Goal: Task Accomplishment & Management: Manage account settings

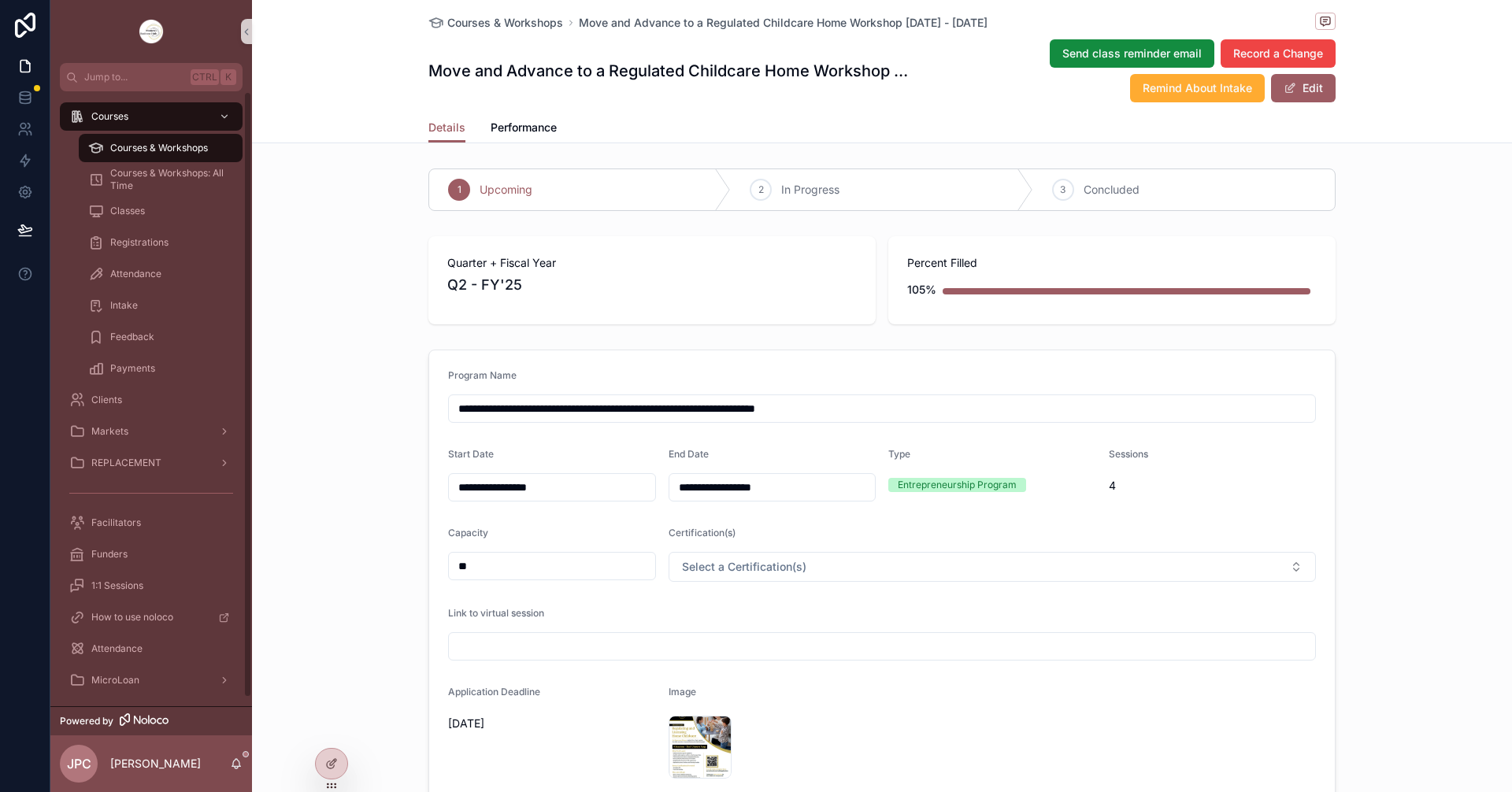
click at [180, 157] on div "Courses & Workshops" at bounding box center [161, 148] width 145 height 25
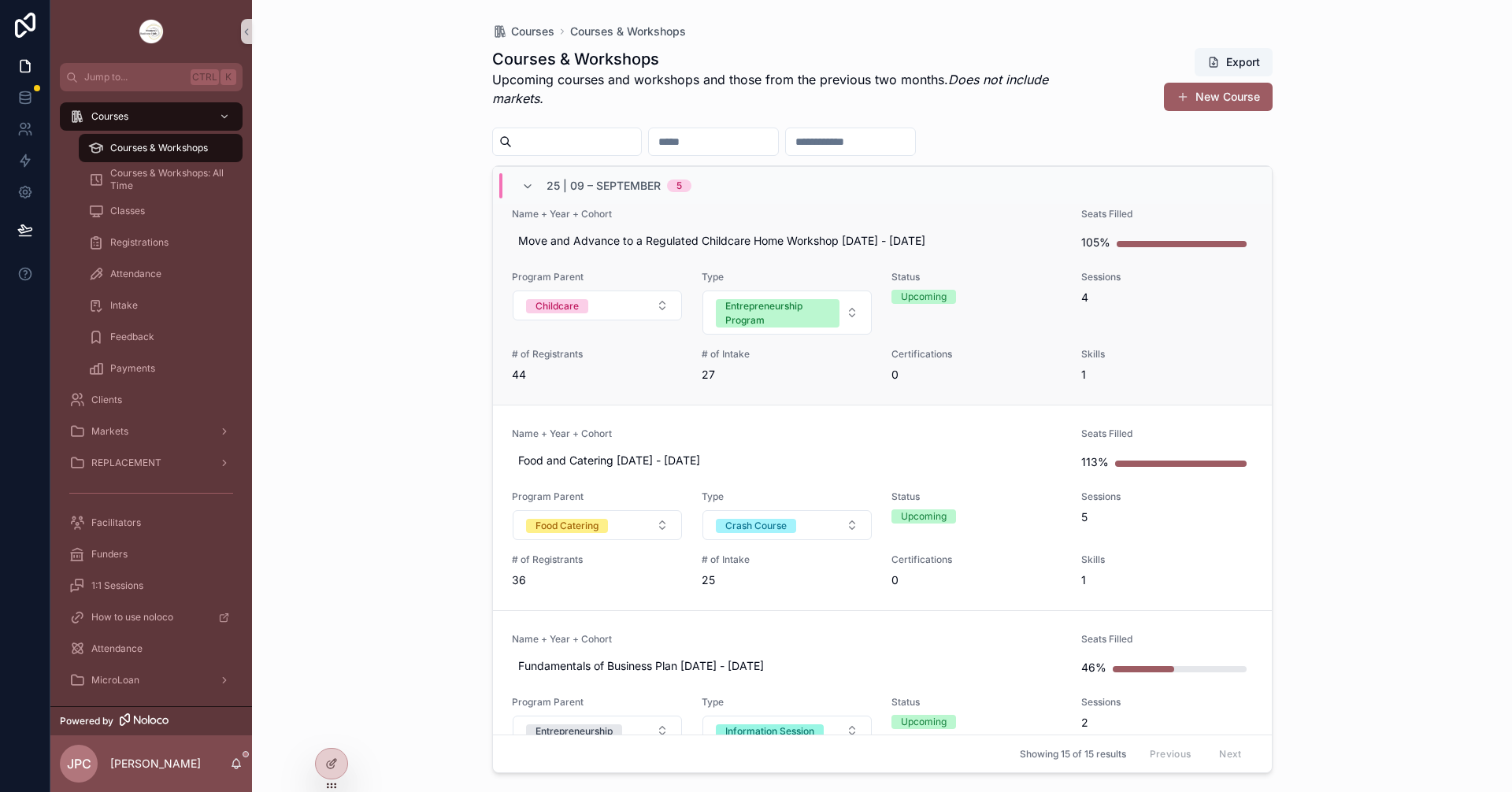
scroll to position [315, 0]
click at [784, 428] on span "Name + Year + Cohort" at bounding box center [788, 433] width 552 height 13
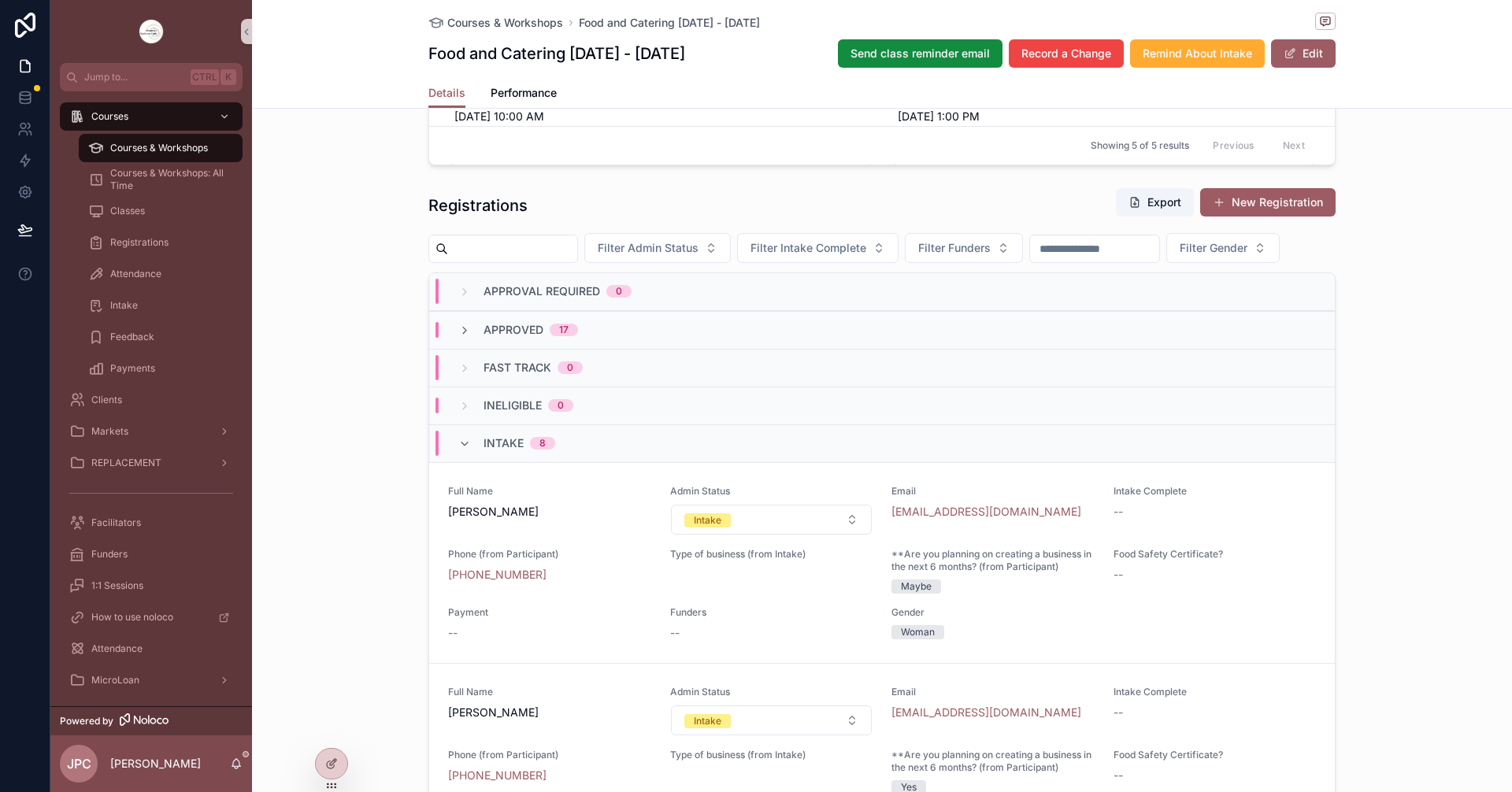
scroll to position [1260, 0]
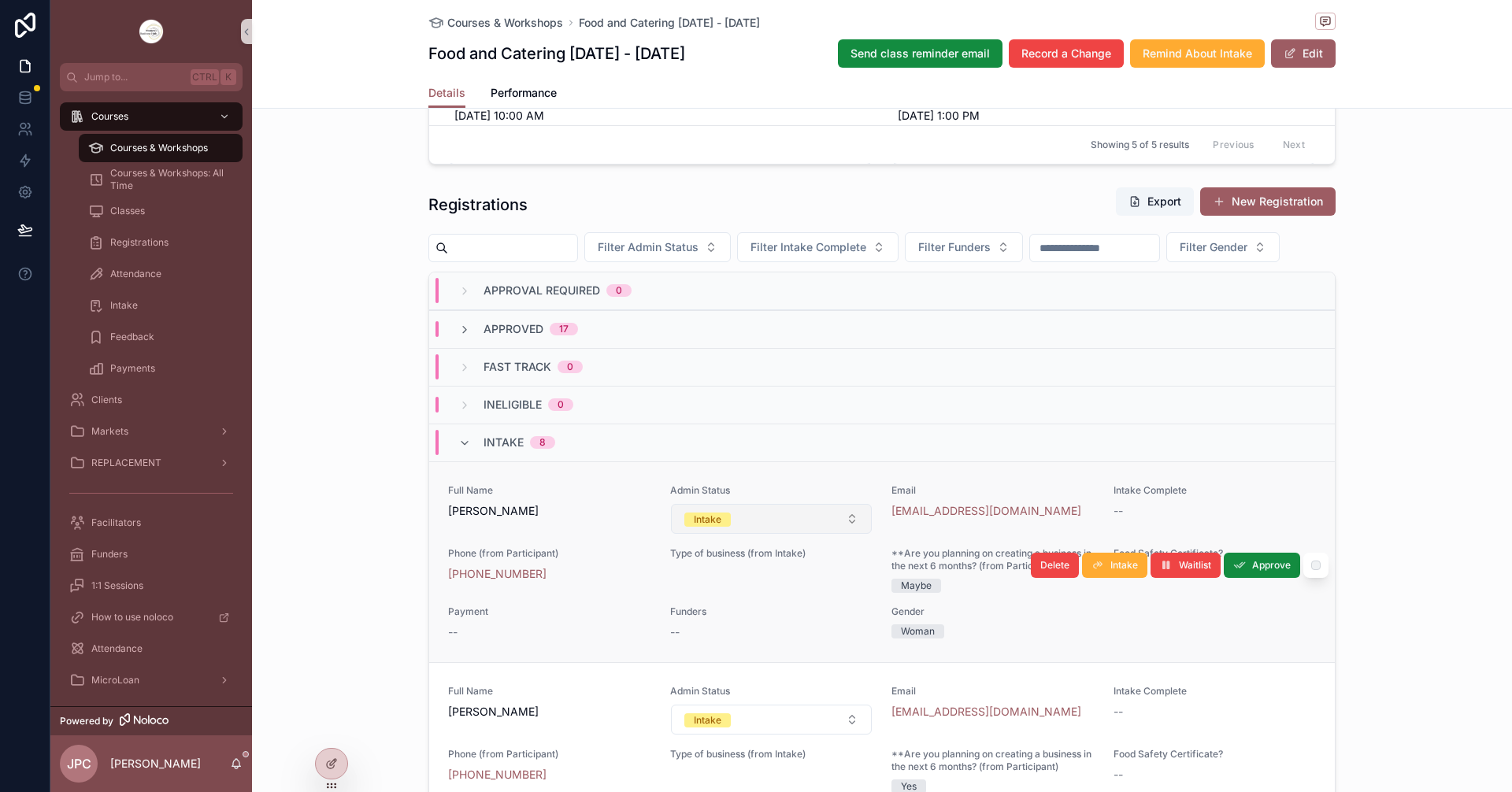
click at [804, 534] on button "Intake" at bounding box center [771, 519] width 201 height 30
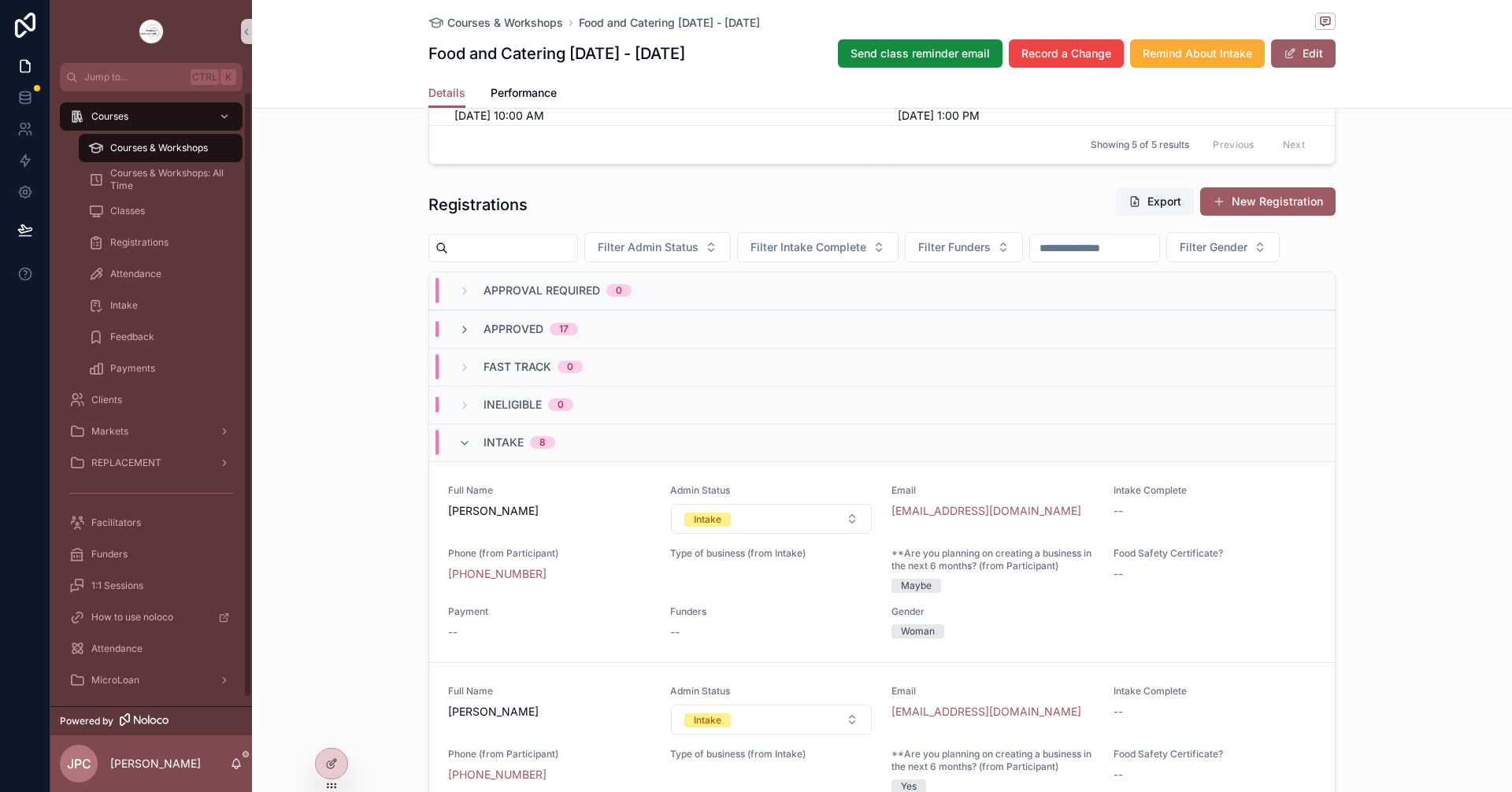
click at [215, 139] on div "Courses & Workshops" at bounding box center [161, 148] width 145 height 25
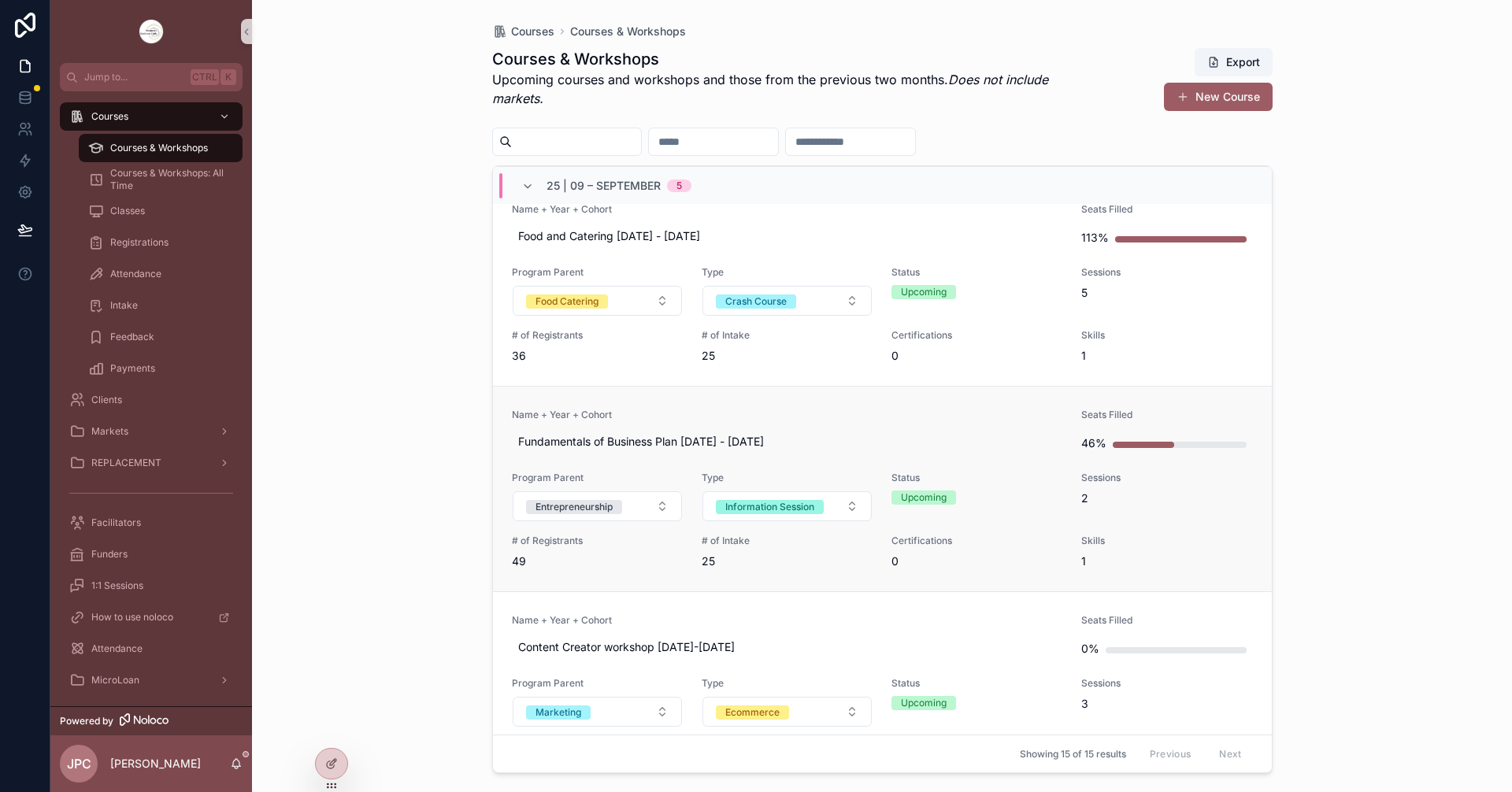
scroll to position [630, 0]
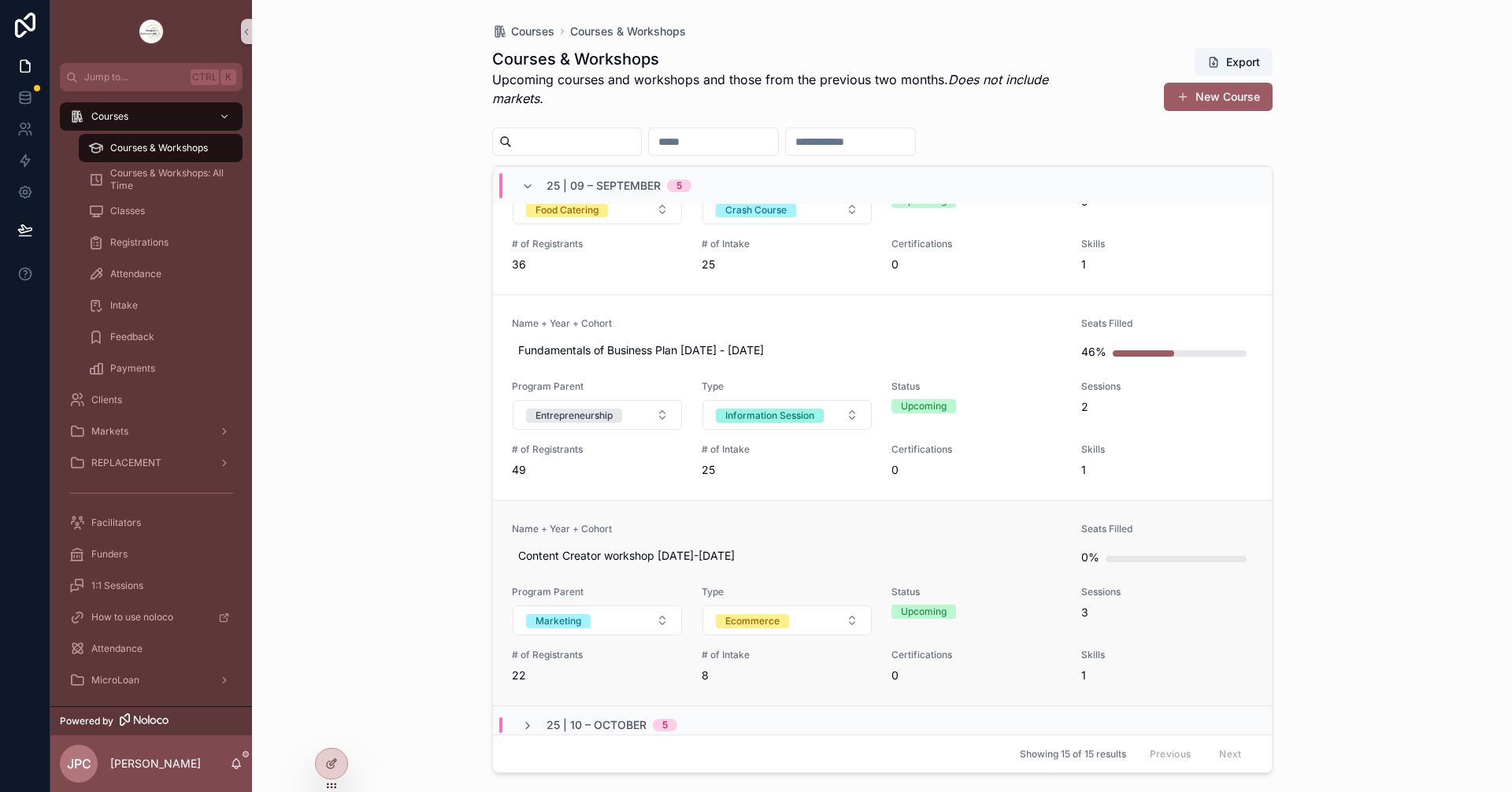
click at [727, 511] on link "Name + Year + Cohort Content Creator workshop Sep 29-Oct 1 2025 Seats Filled 0%…" at bounding box center [882, 602] width 779 height 205
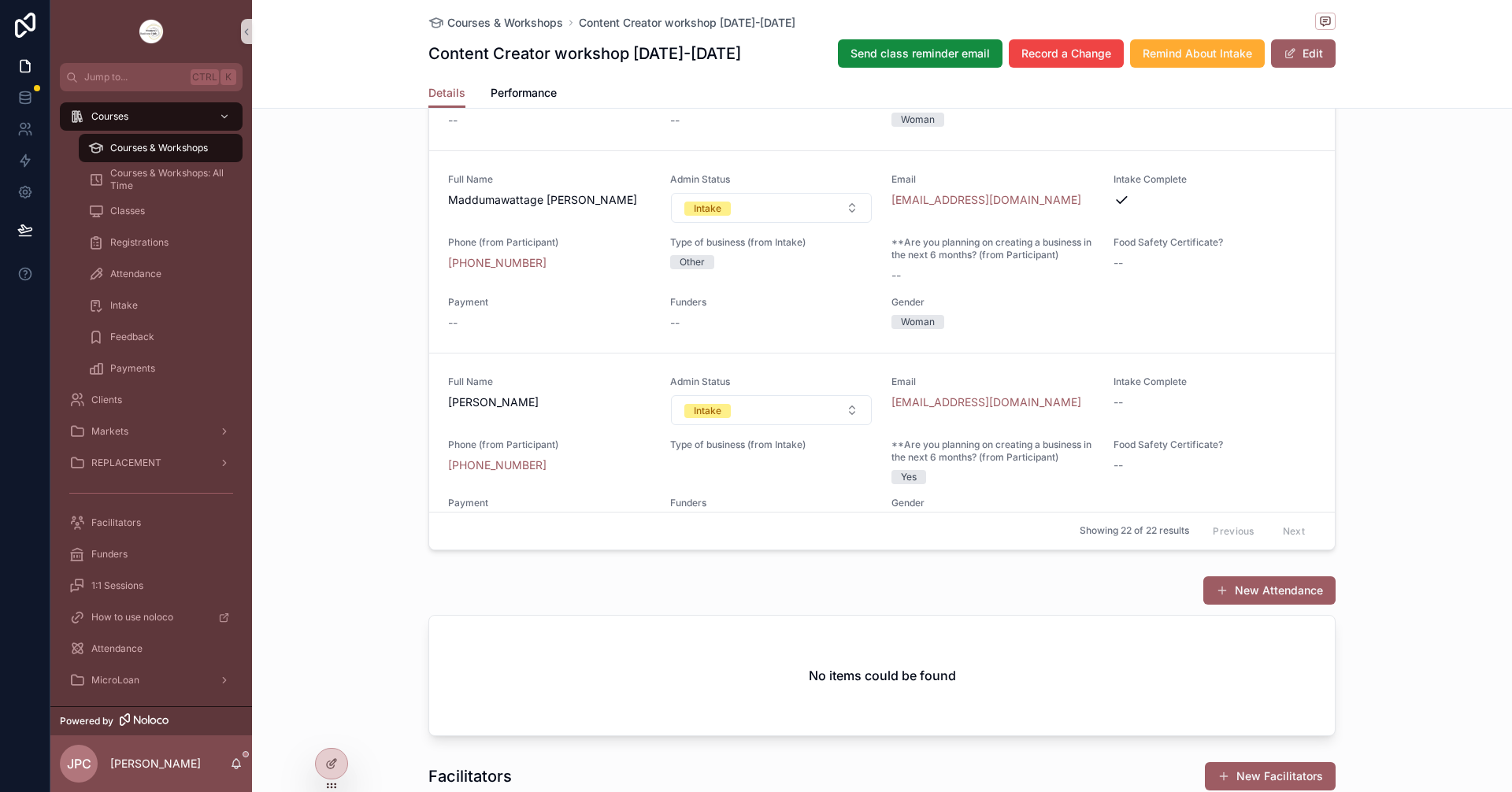
scroll to position [1811, 0]
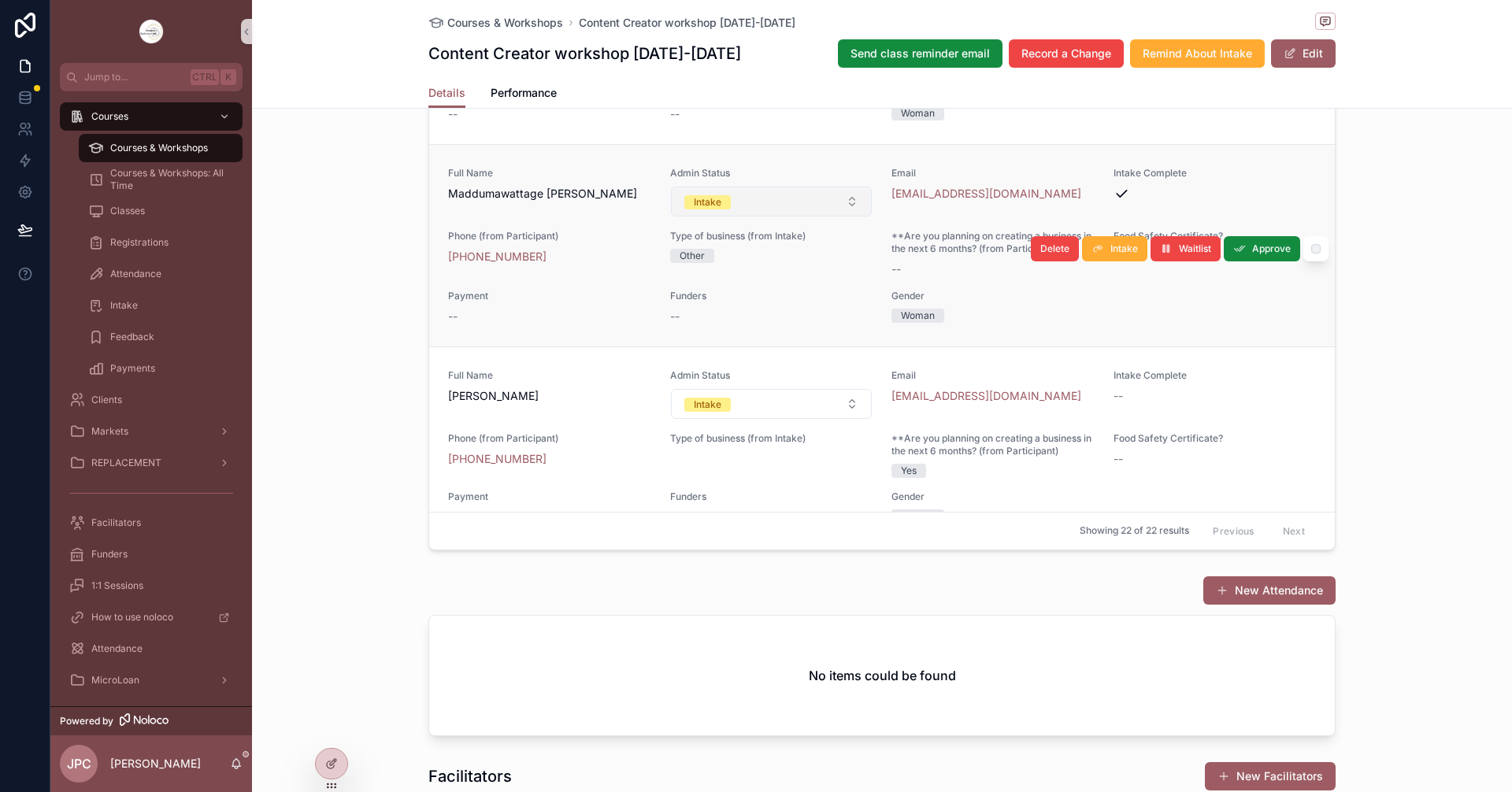
click at [787, 216] on button "Intake" at bounding box center [771, 201] width 201 height 30
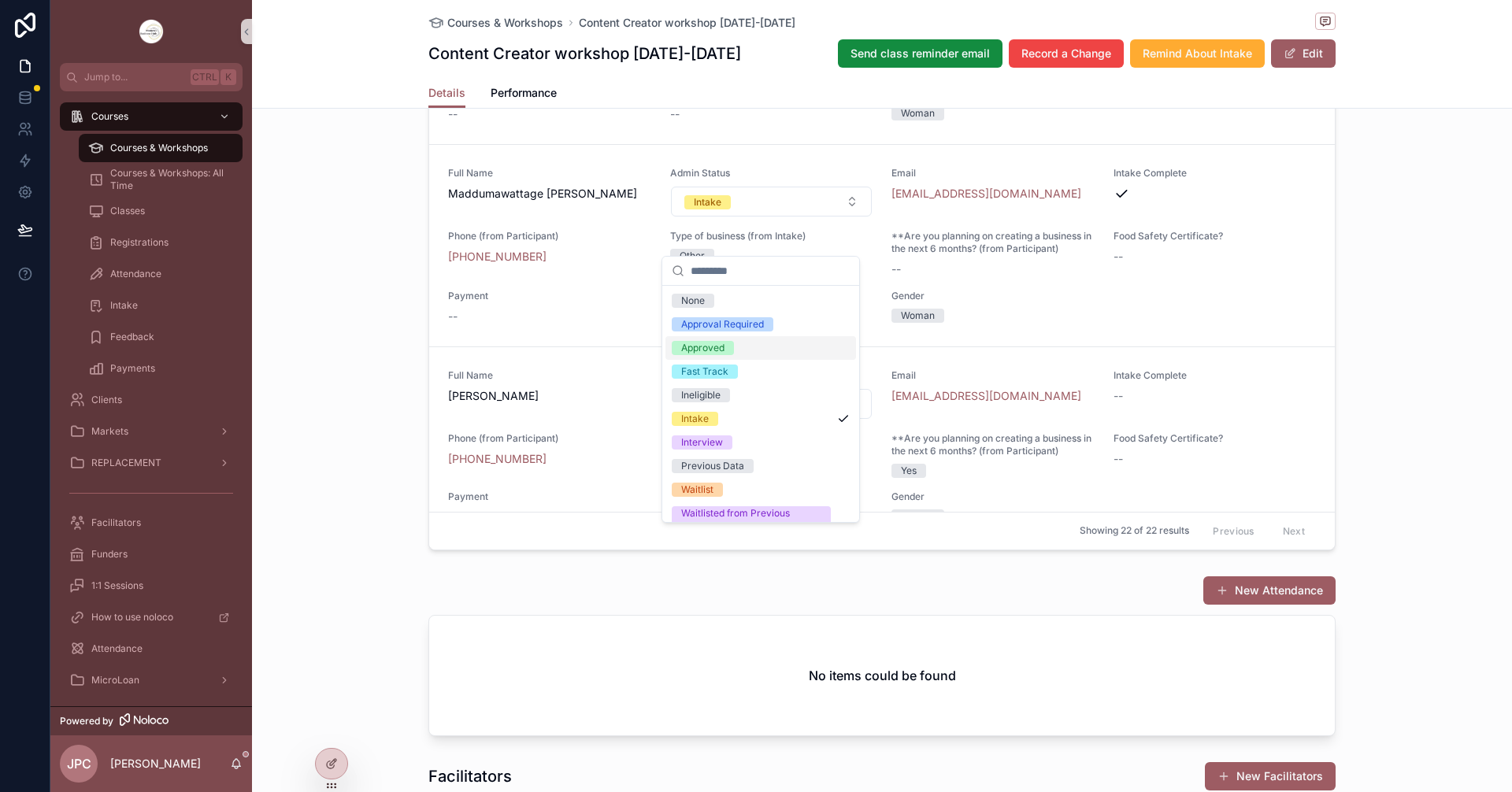
click at [706, 346] on div "Approved" at bounding box center [703, 348] width 44 height 14
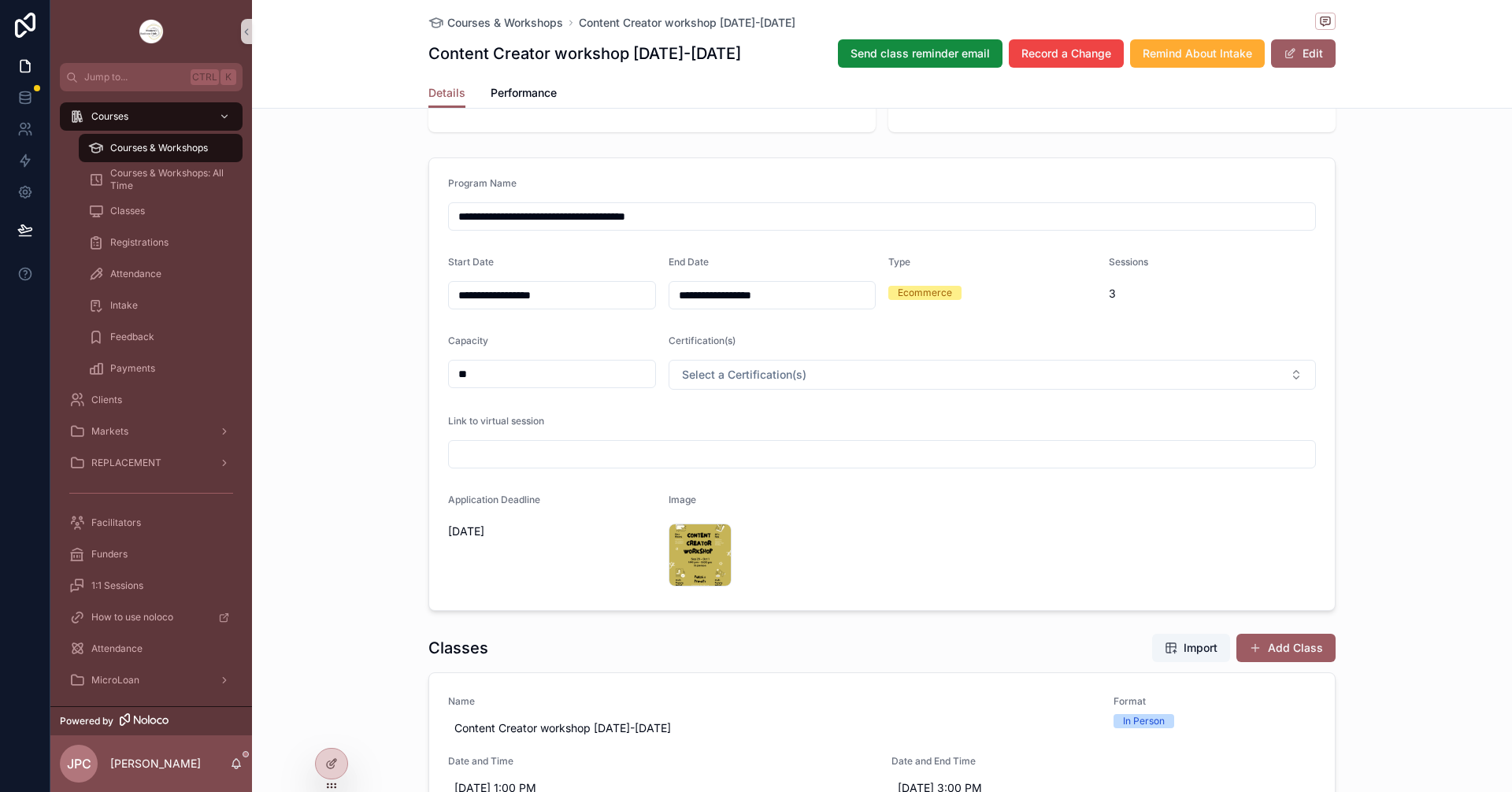
scroll to position [0, 0]
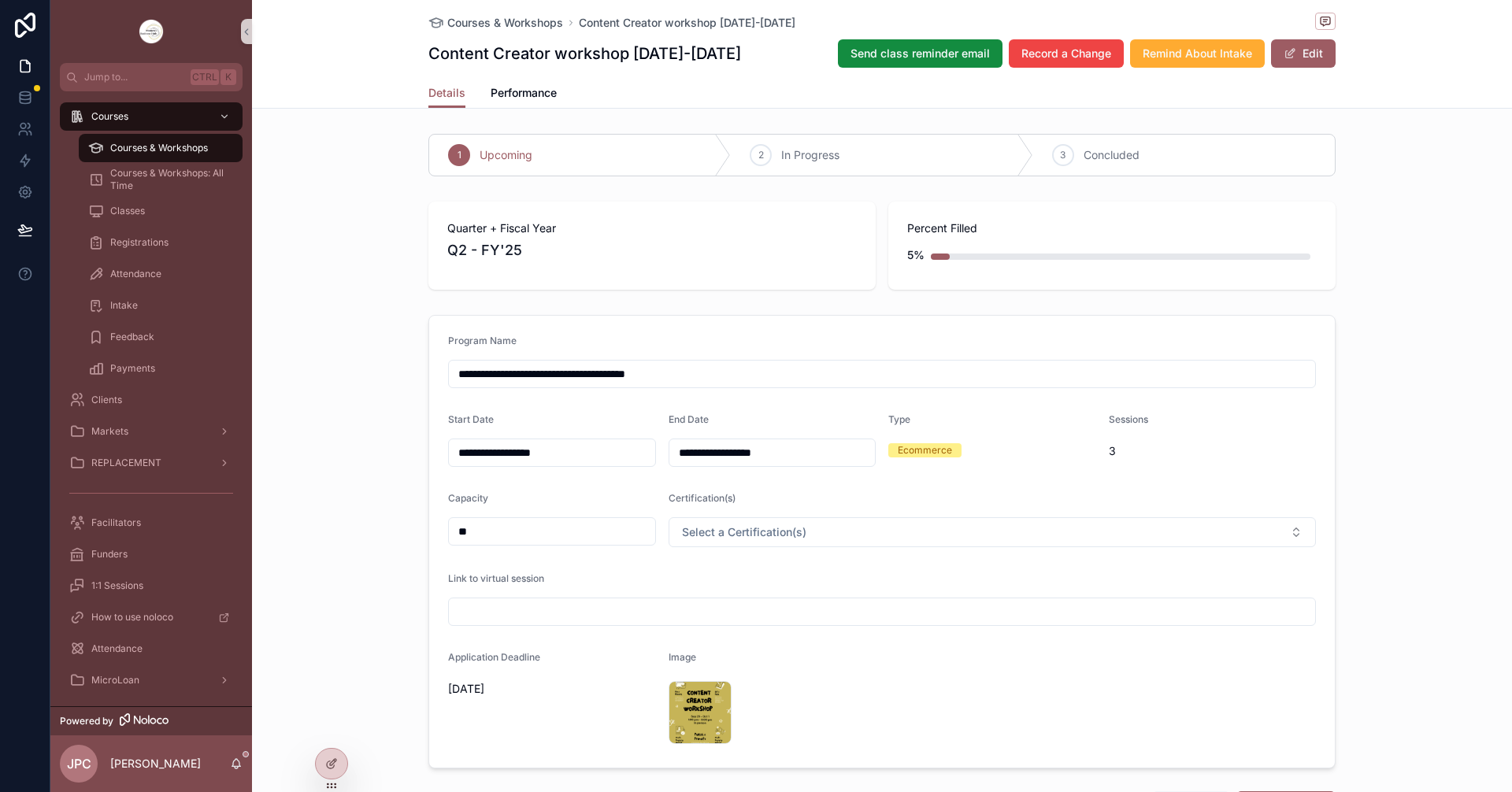
drag, startPoint x: 426, startPoint y: 52, endPoint x: 781, endPoint y: 63, distance: 355.2
click at [781, 63] on div "Content Creator workshop Sep 29-Oct 1 2025 Send class reminder email Record a C…" at bounding box center [882, 54] width 907 height 30
click at [464, 33] on div "Courses & Workshops Content Creator workshop Sep 29-Oct 1 2025 Content Creator …" at bounding box center [882, 39] width 907 height 78
click at [461, 21] on span "Courses & Workshops" at bounding box center [505, 23] width 116 height 16
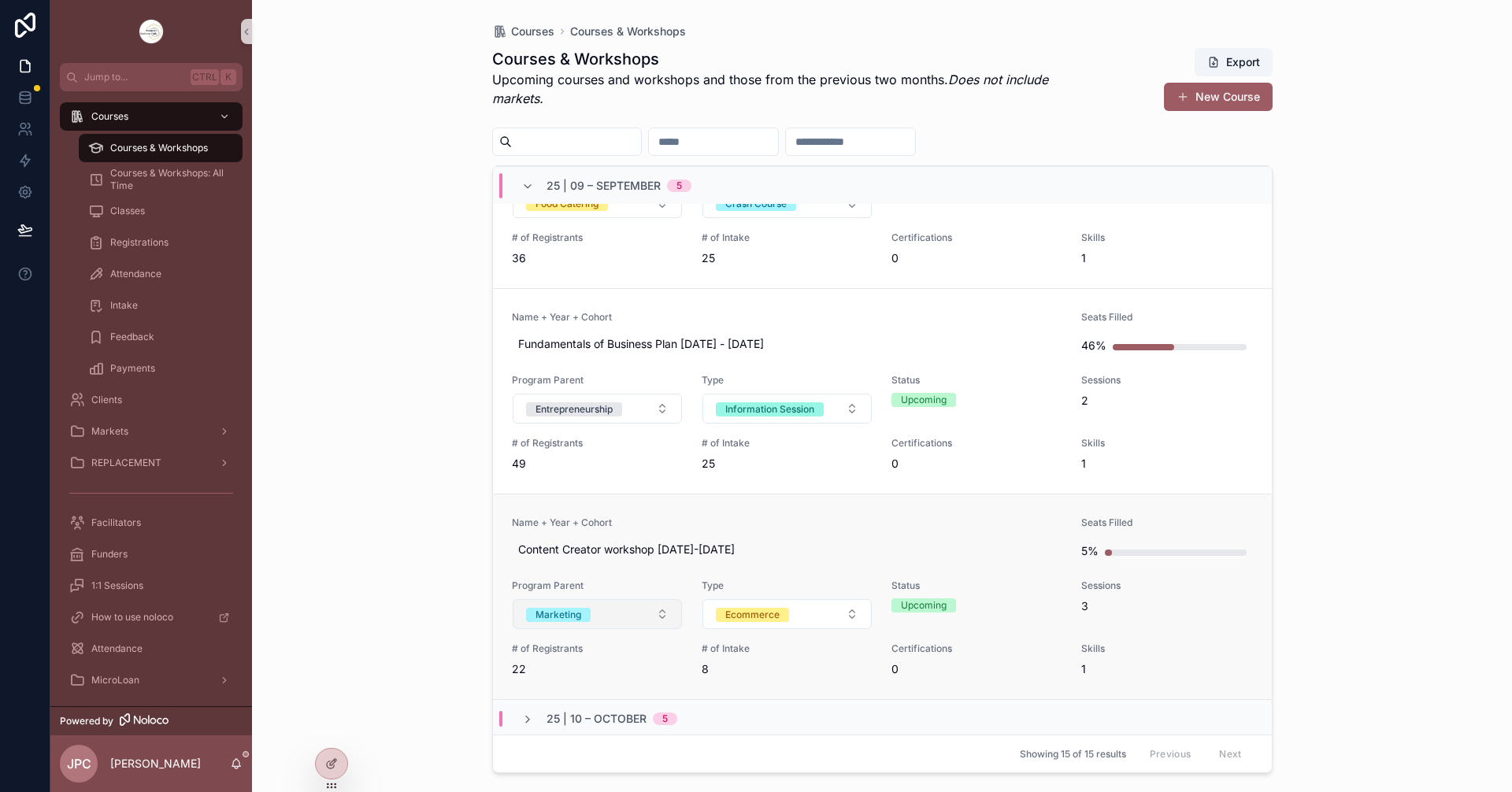
scroll to position [715, 0]
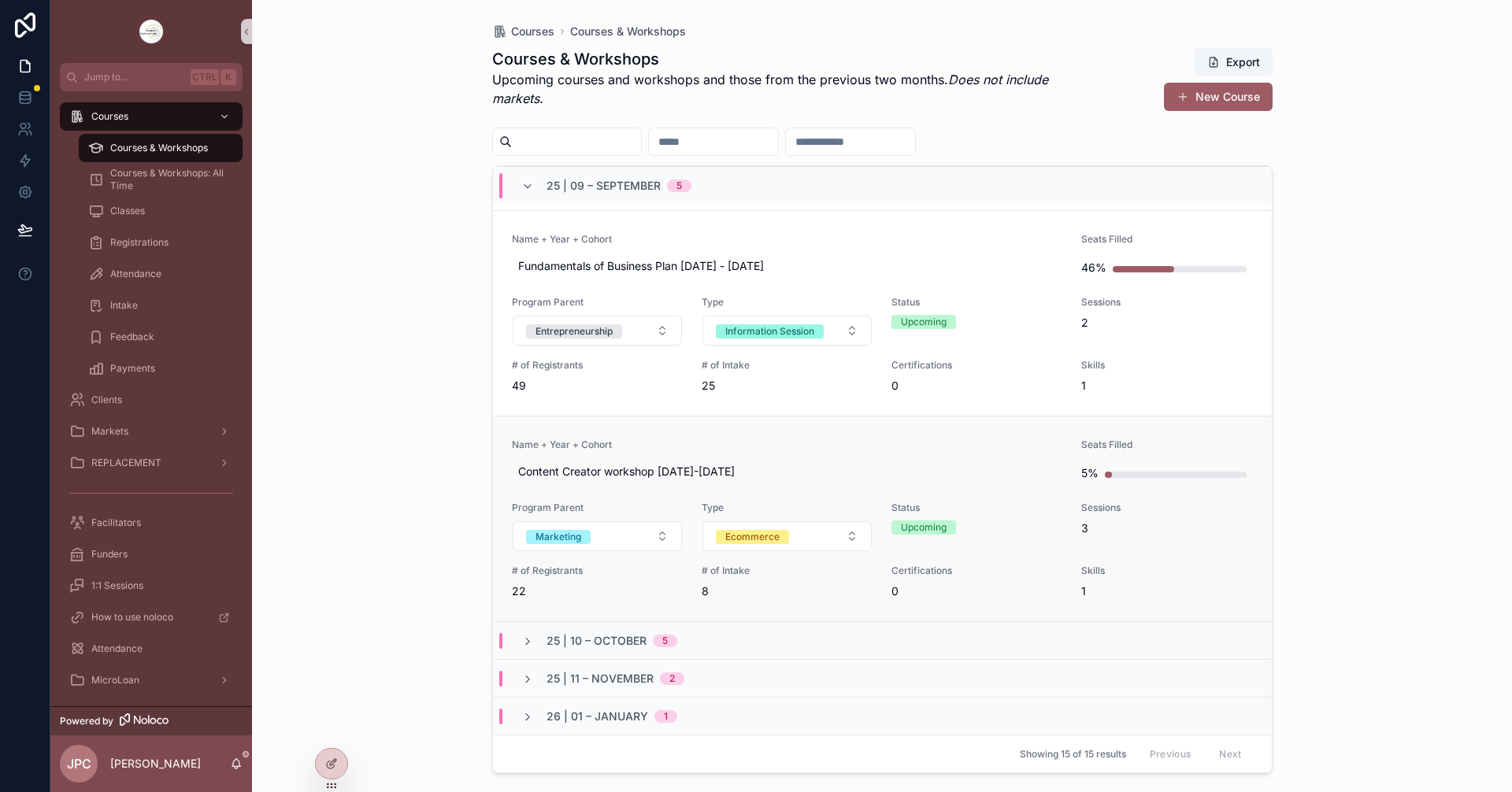
click at [746, 430] on link "Name + Year + Cohort Content Creator workshop Sep 29-Oct 1 2025 Seats Filled 5%…" at bounding box center [882, 518] width 779 height 205
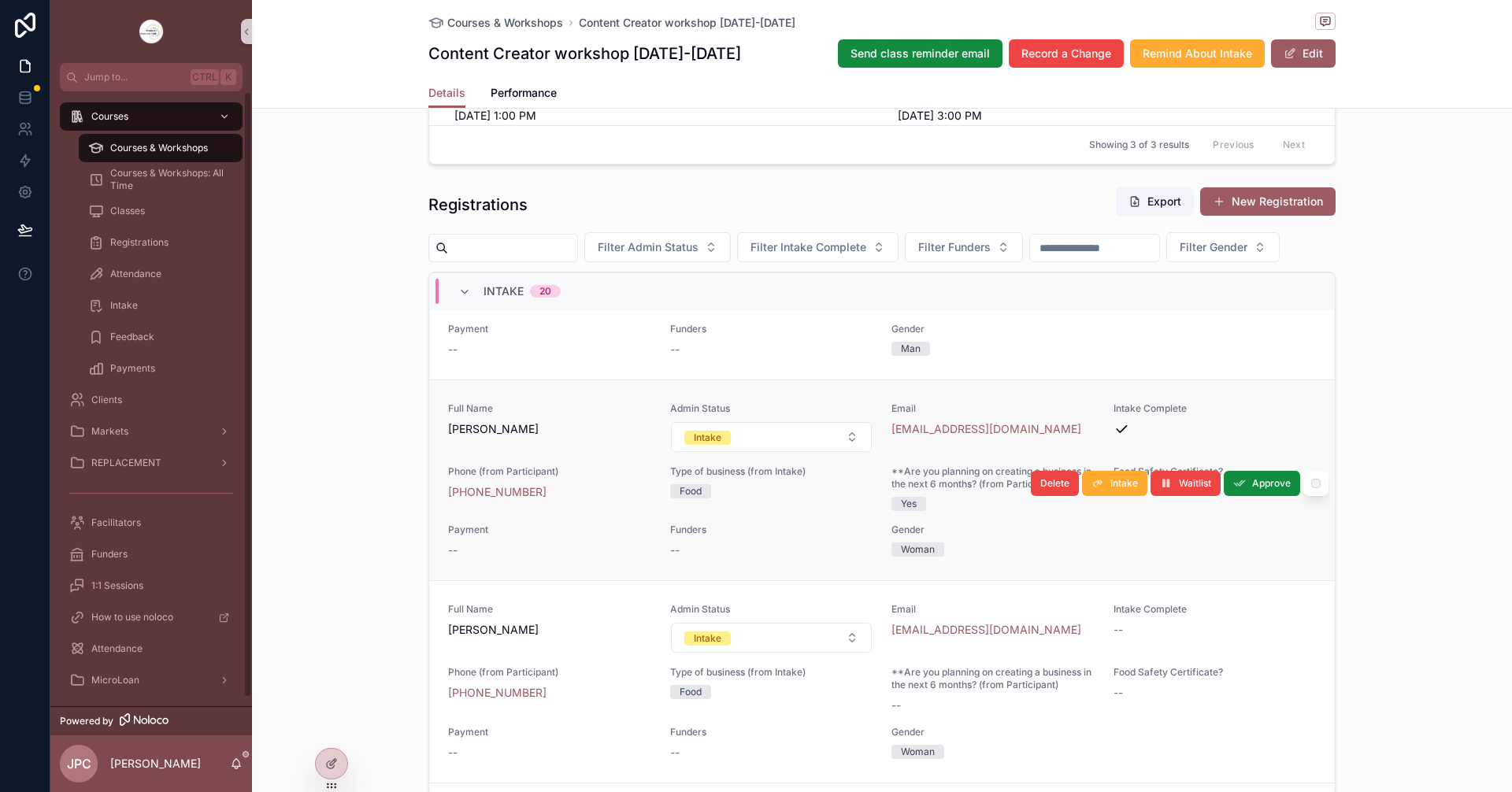
scroll to position [3819, 0]
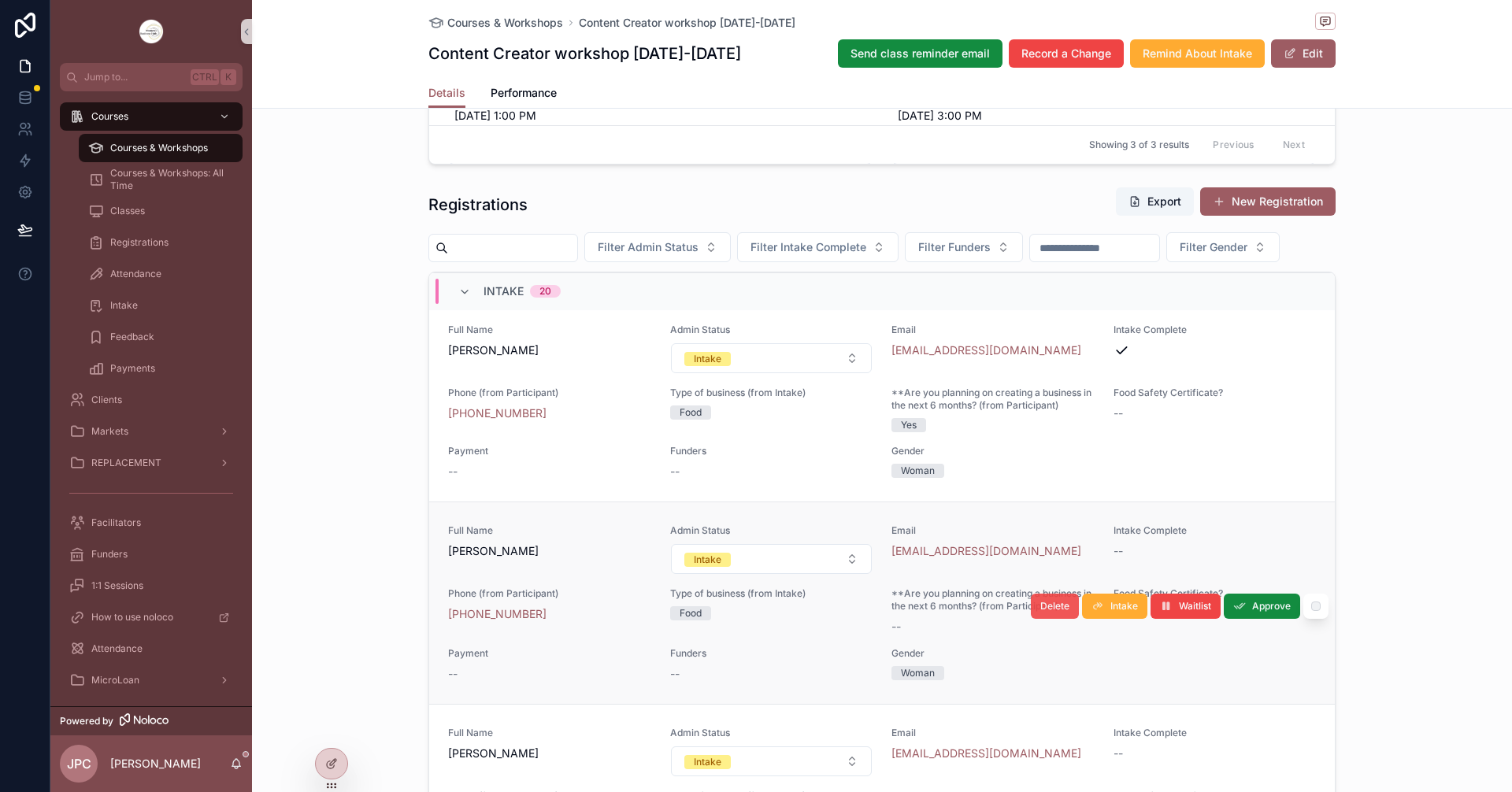
click at [1040, 612] on span "Delete" at bounding box center [1054, 606] width 29 height 13
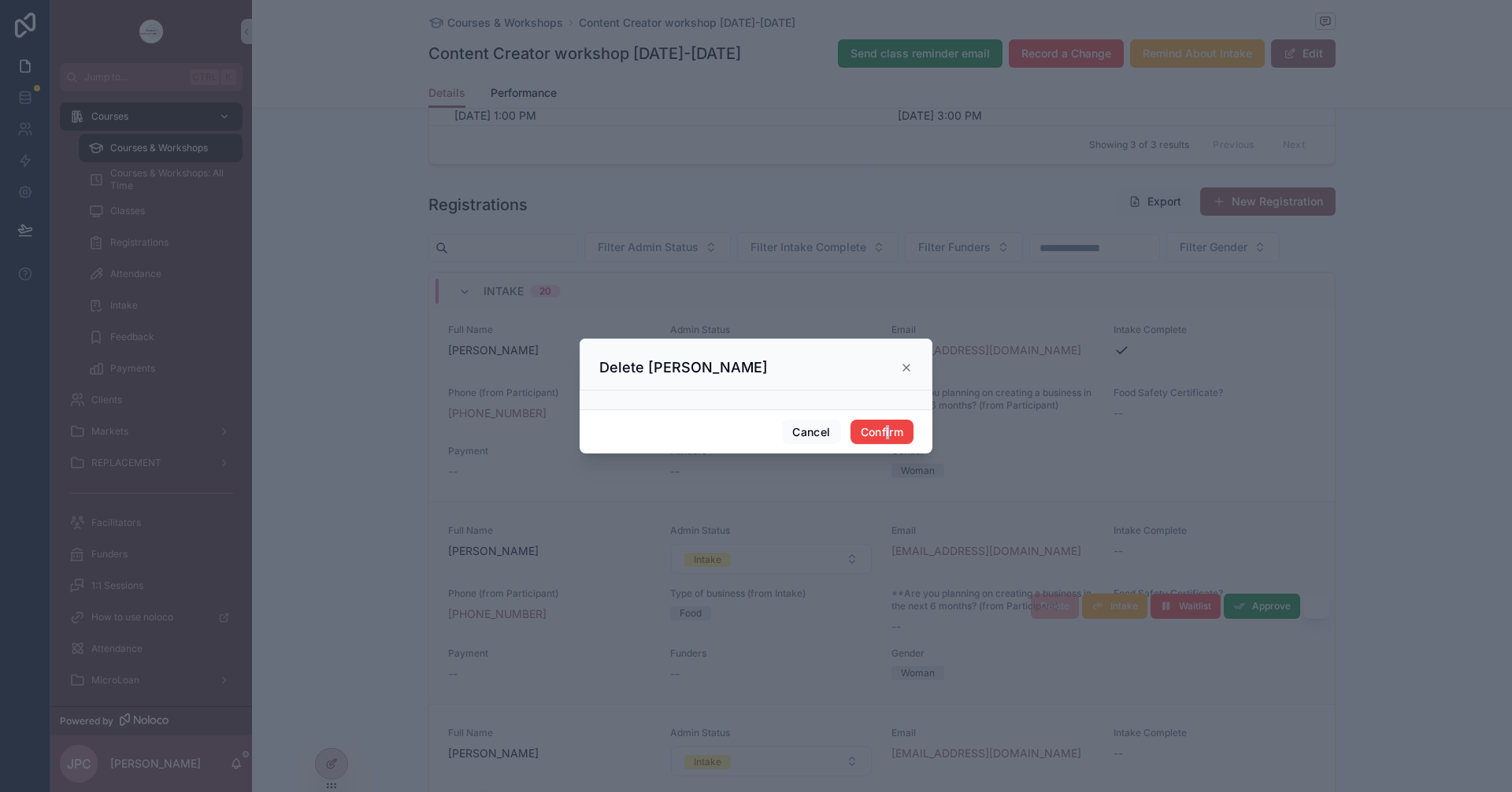
click at [887, 418] on div "Cancel Confirm" at bounding box center [756, 432] width 353 height 45
click at [895, 432] on button "Confirm" at bounding box center [881, 432] width 63 height 25
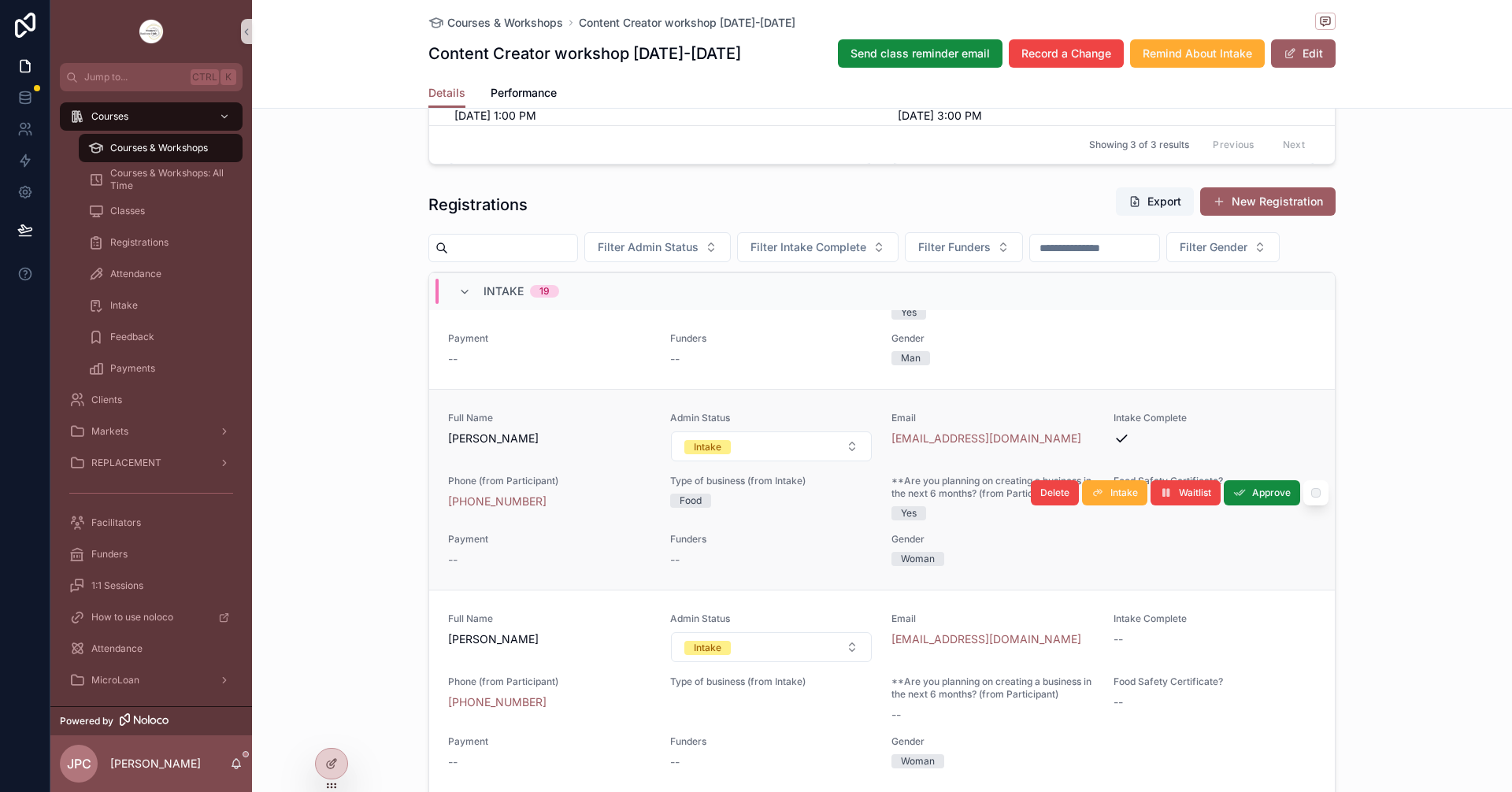
scroll to position [3727, 0]
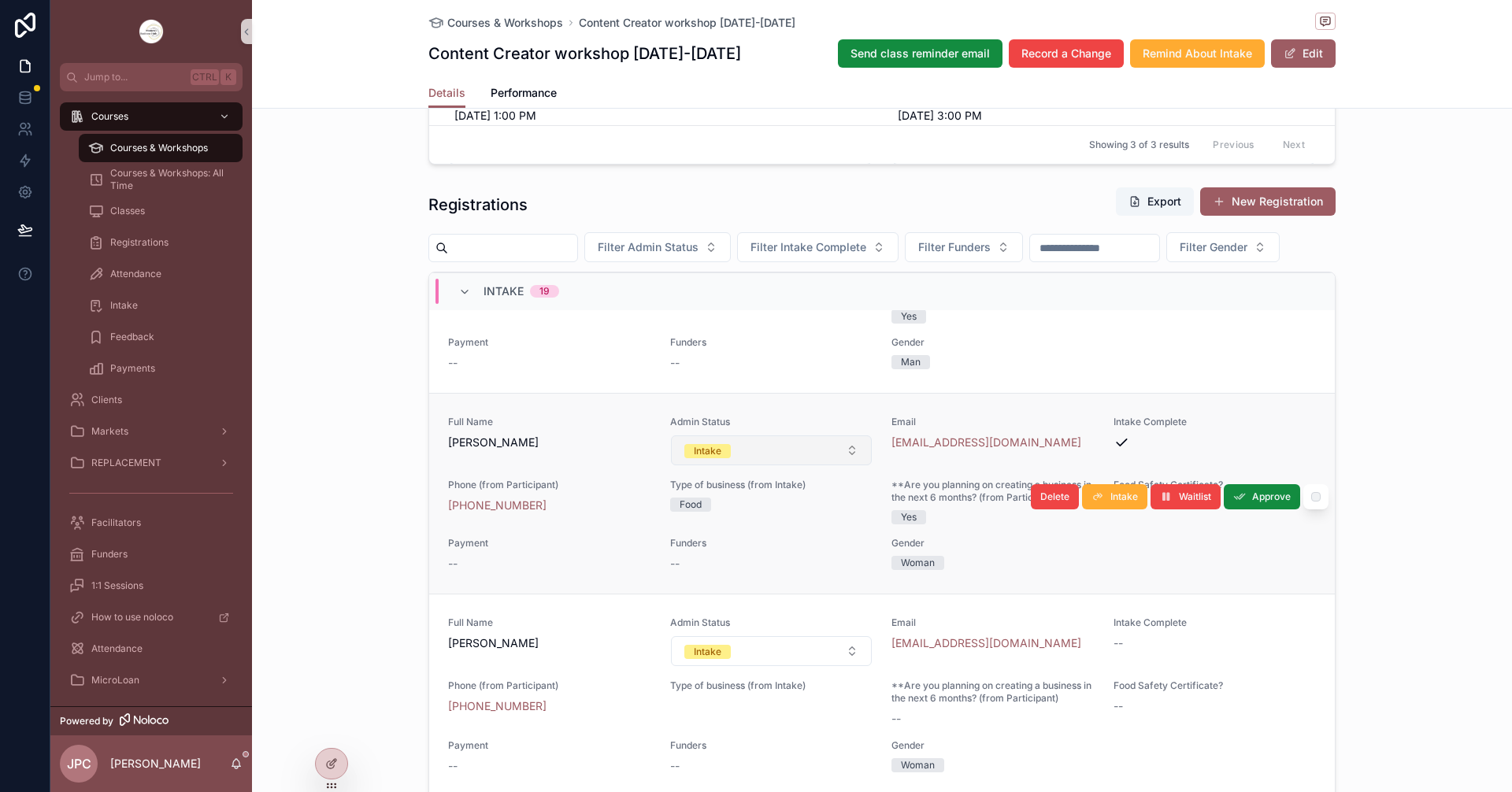
click at [763, 465] on button "Intake" at bounding box center [771, 451] width 201 height 30
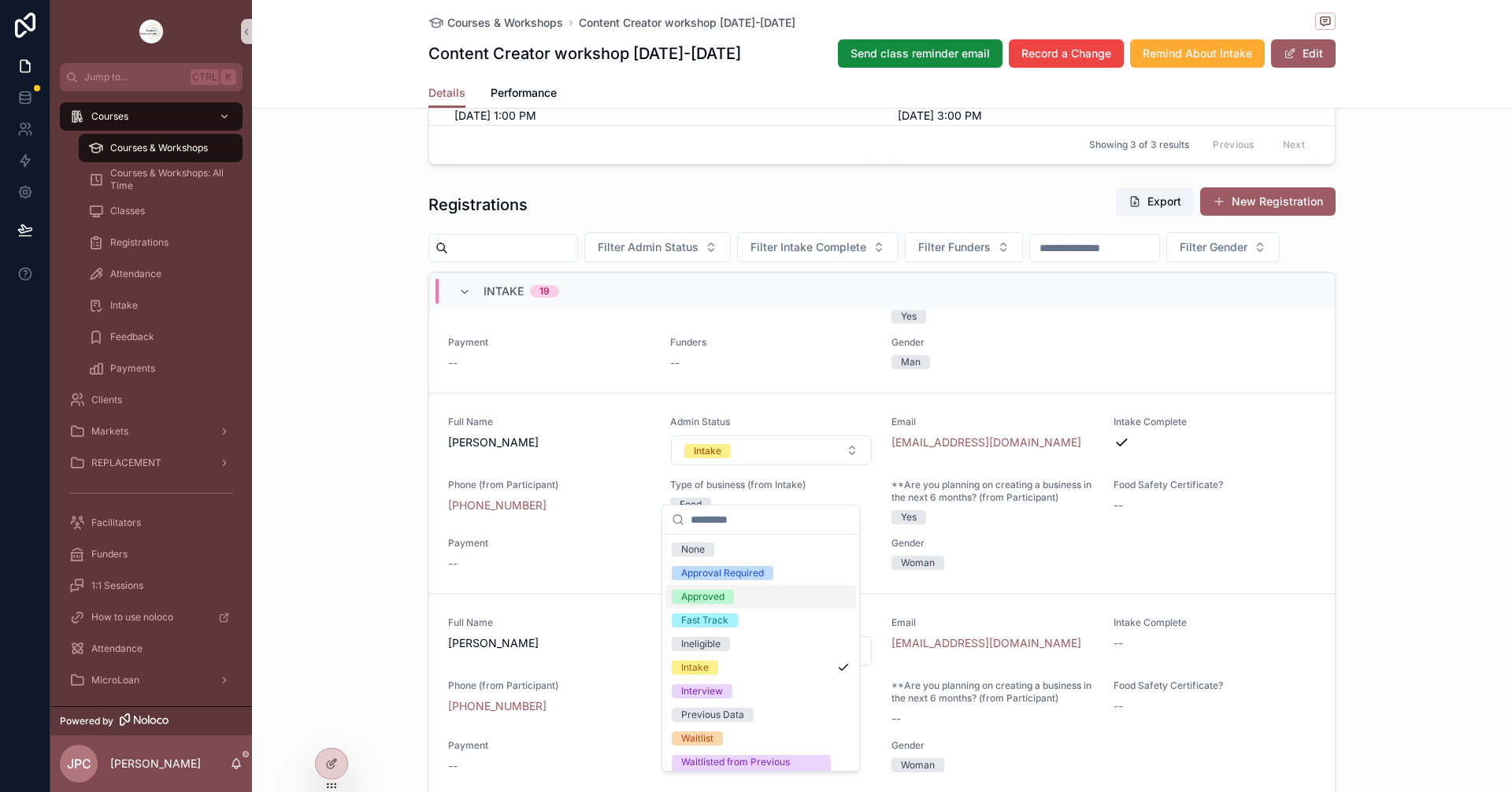
click at [724, 597] on div "Approved" at bounding box center [703, 596] width 44 height 14
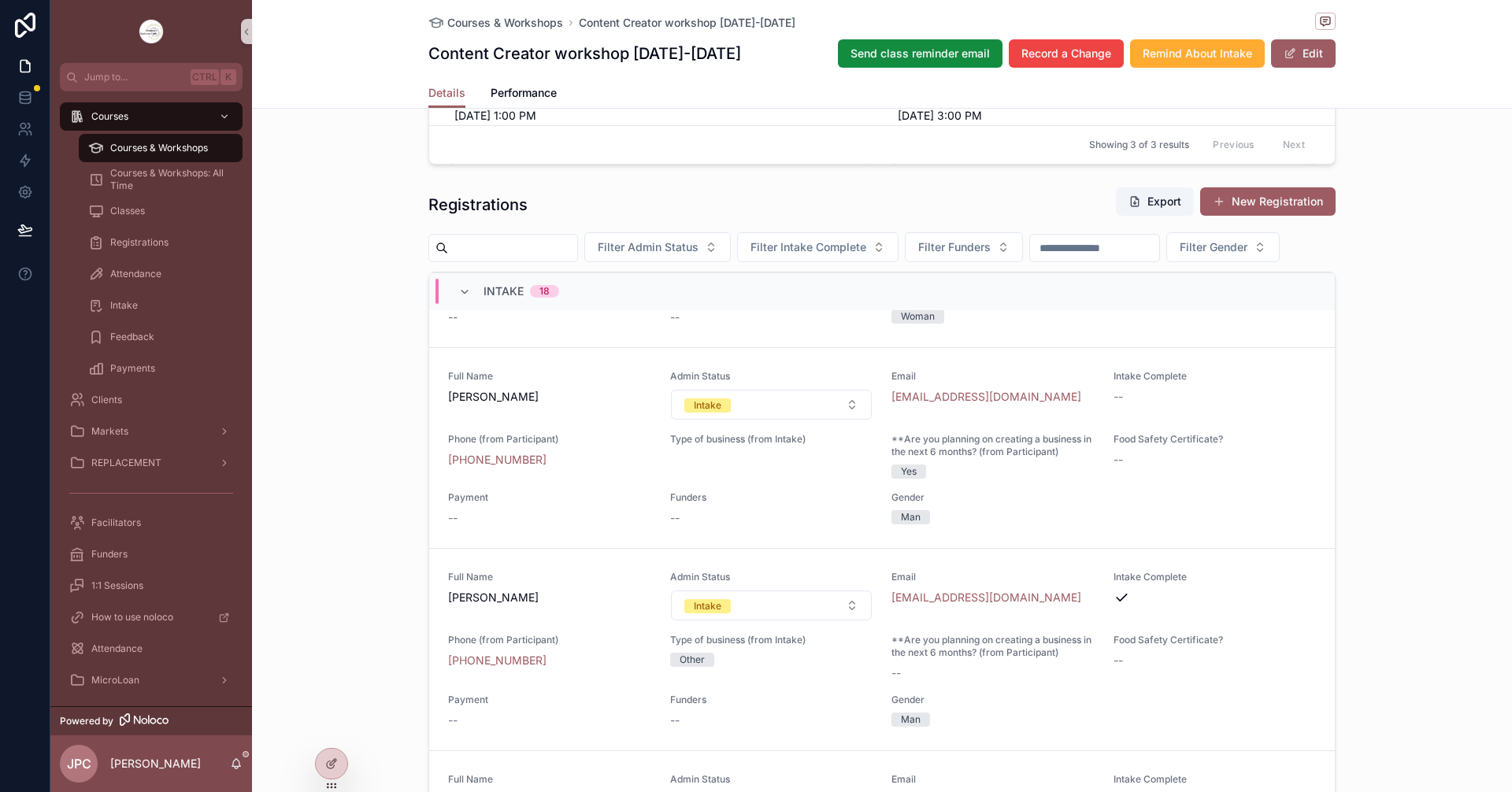
scroll to position [258, 0]
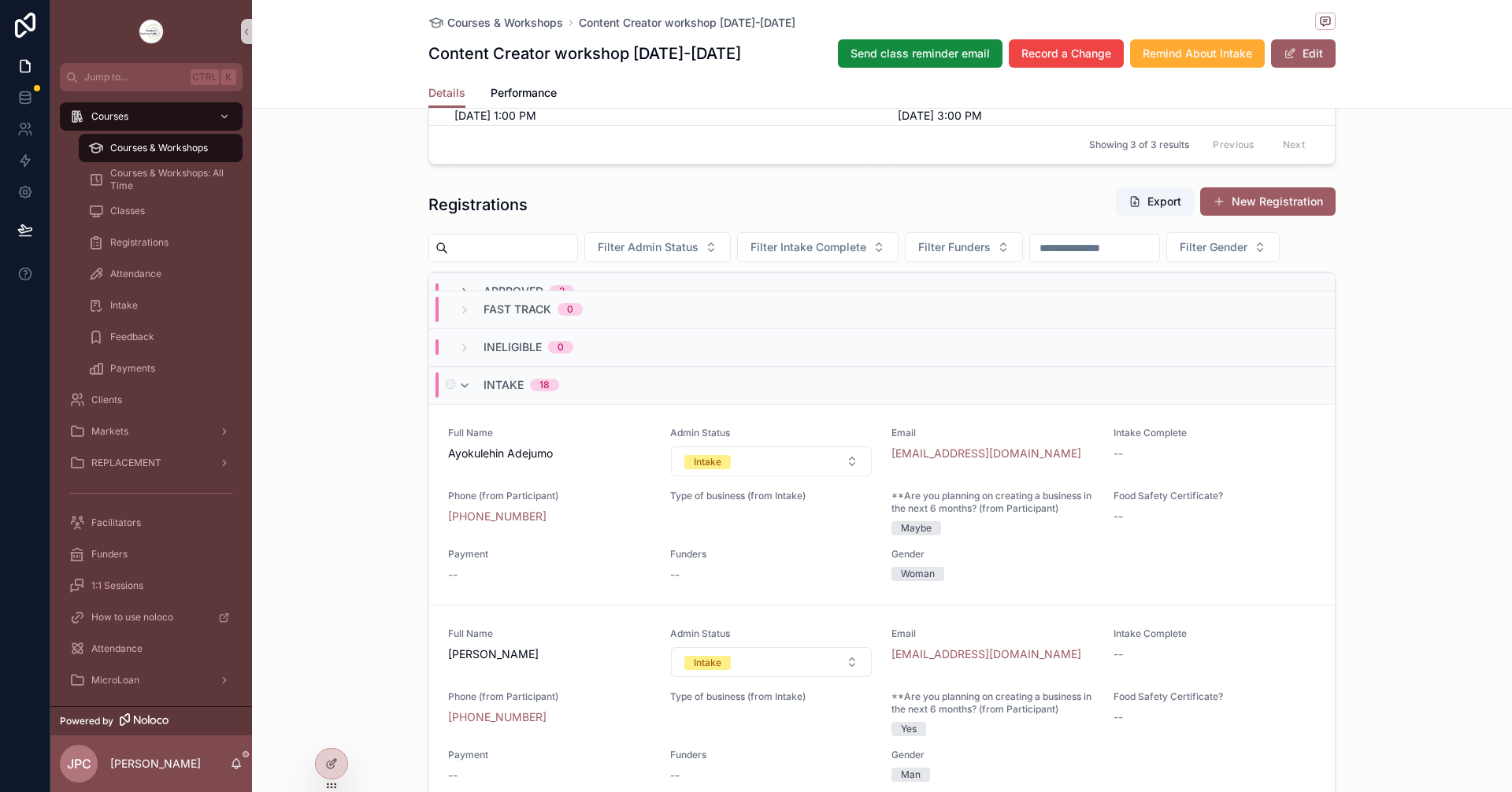
click at [456, 404] on div "Intake 18" at bounding box center [882, 385] width 906 height 38
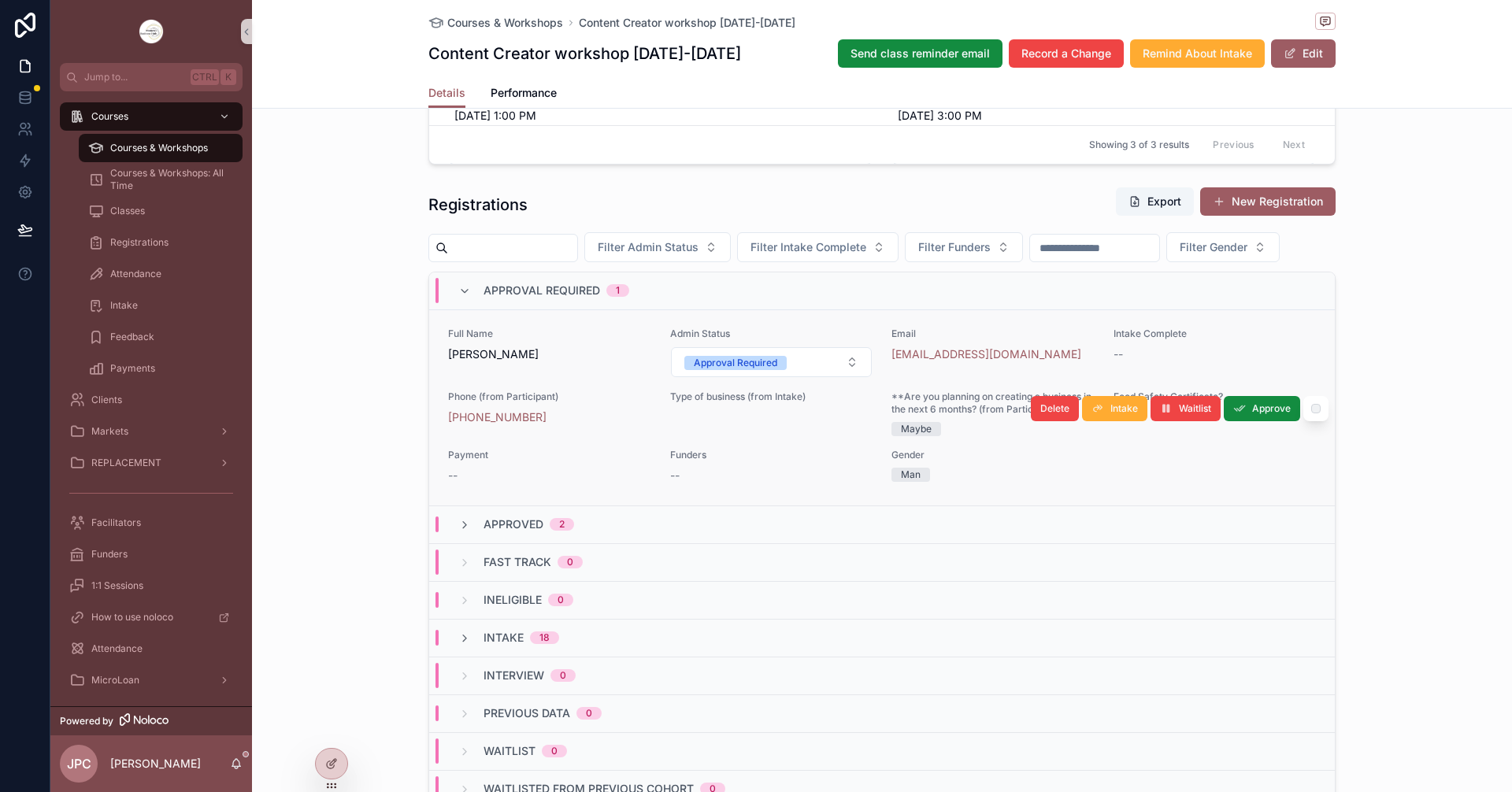
scroll to position [0, 0]
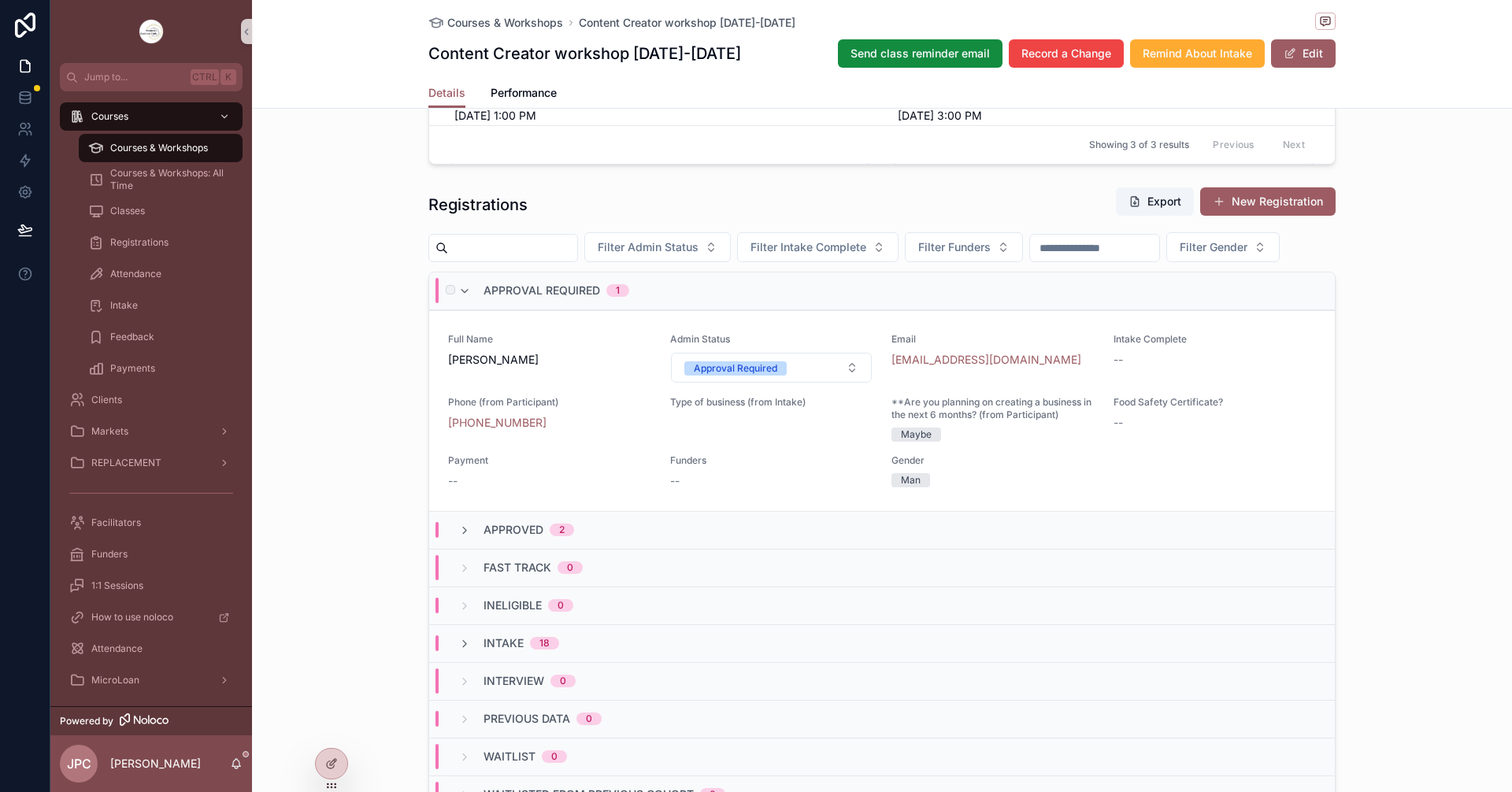
click at [458, 304] on div "Approval Required 1" at bounding box center [544, 290] width 171 height 25
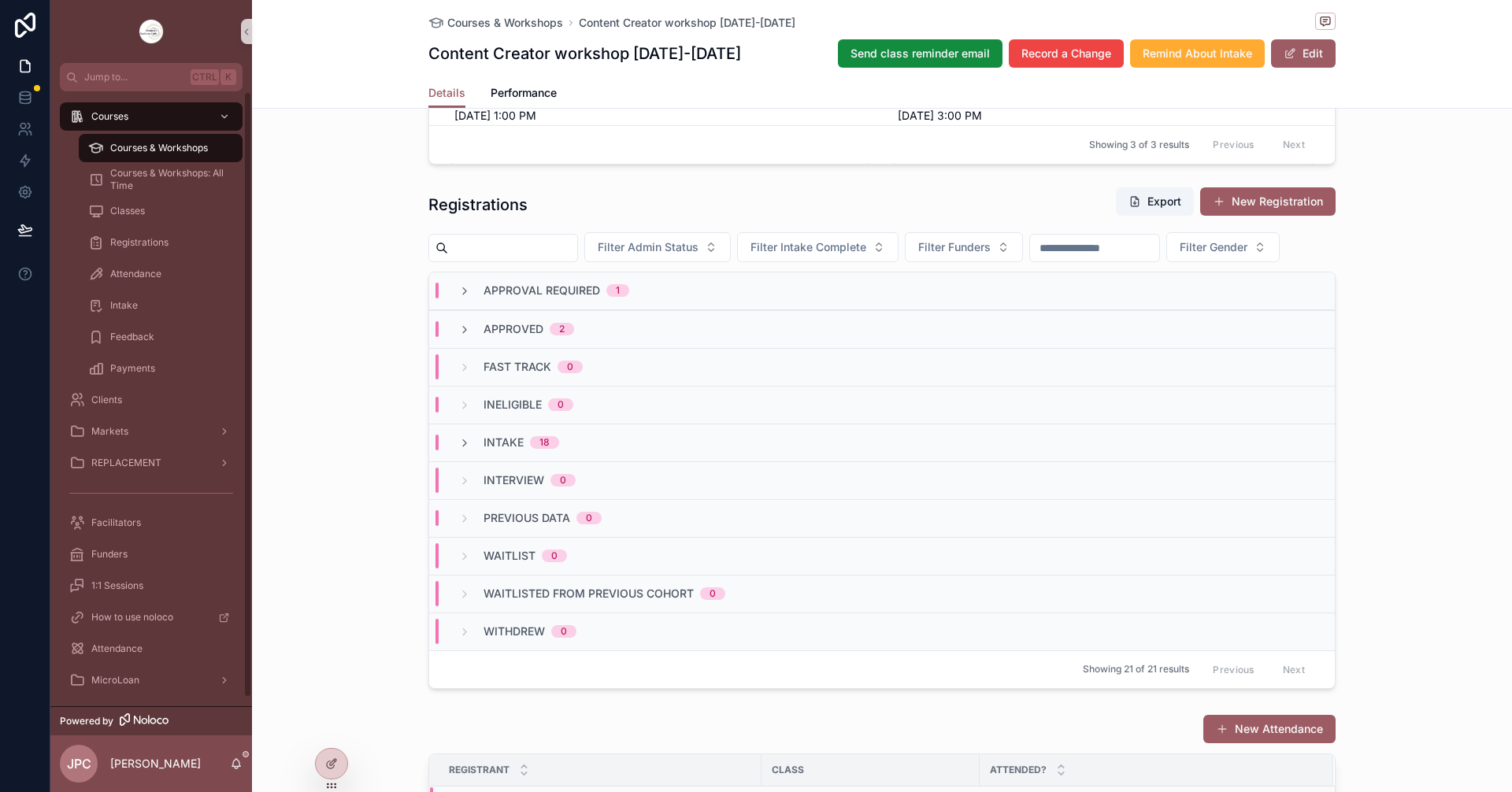
click at [176, 149] on span "Courses & Workshops" at bounding box center [159, 148] width 97 height 13
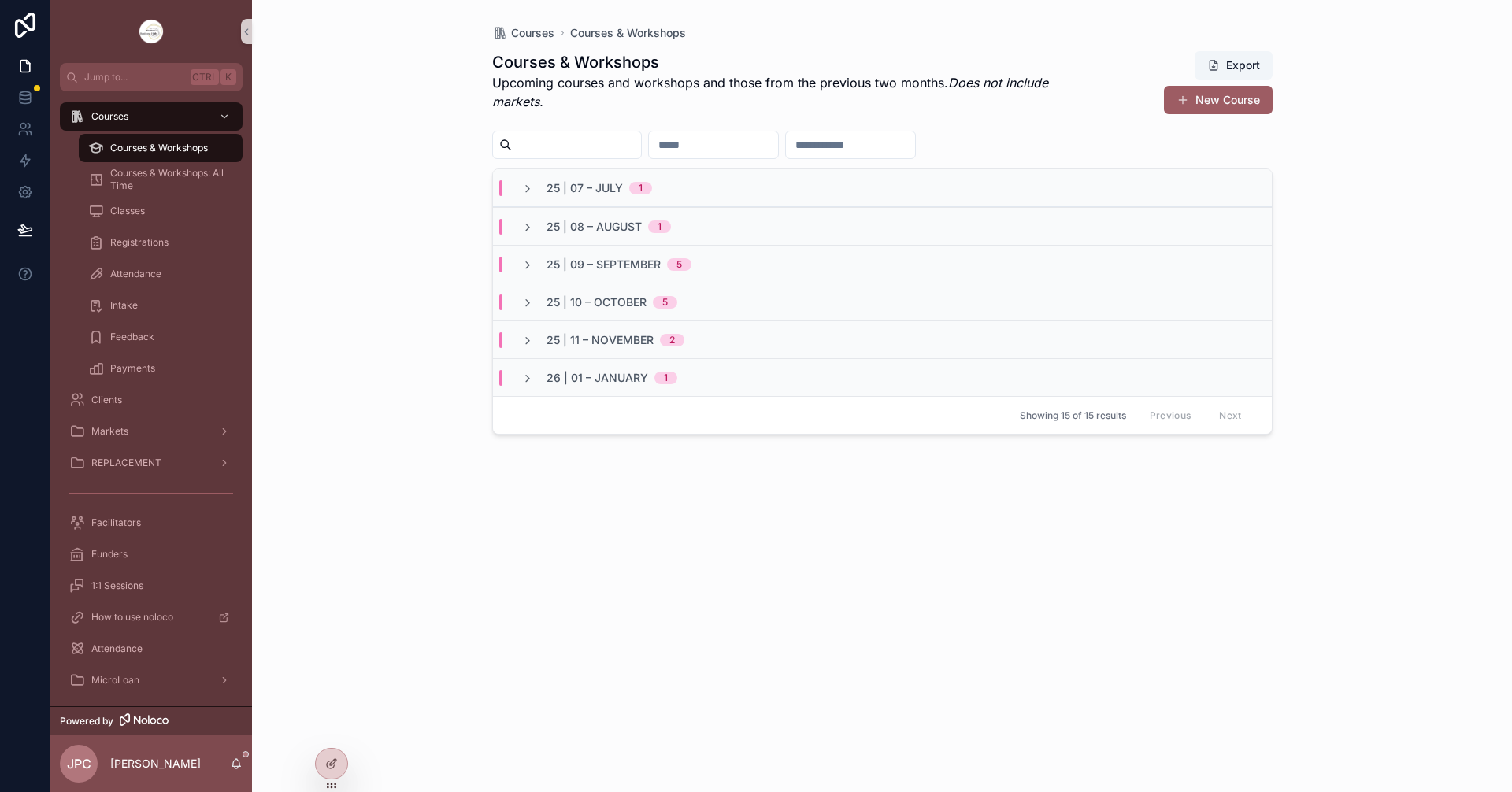
click at [569, 302] on span "25 | 10 – October" at bounding box center [596, 303] width 100 height 16
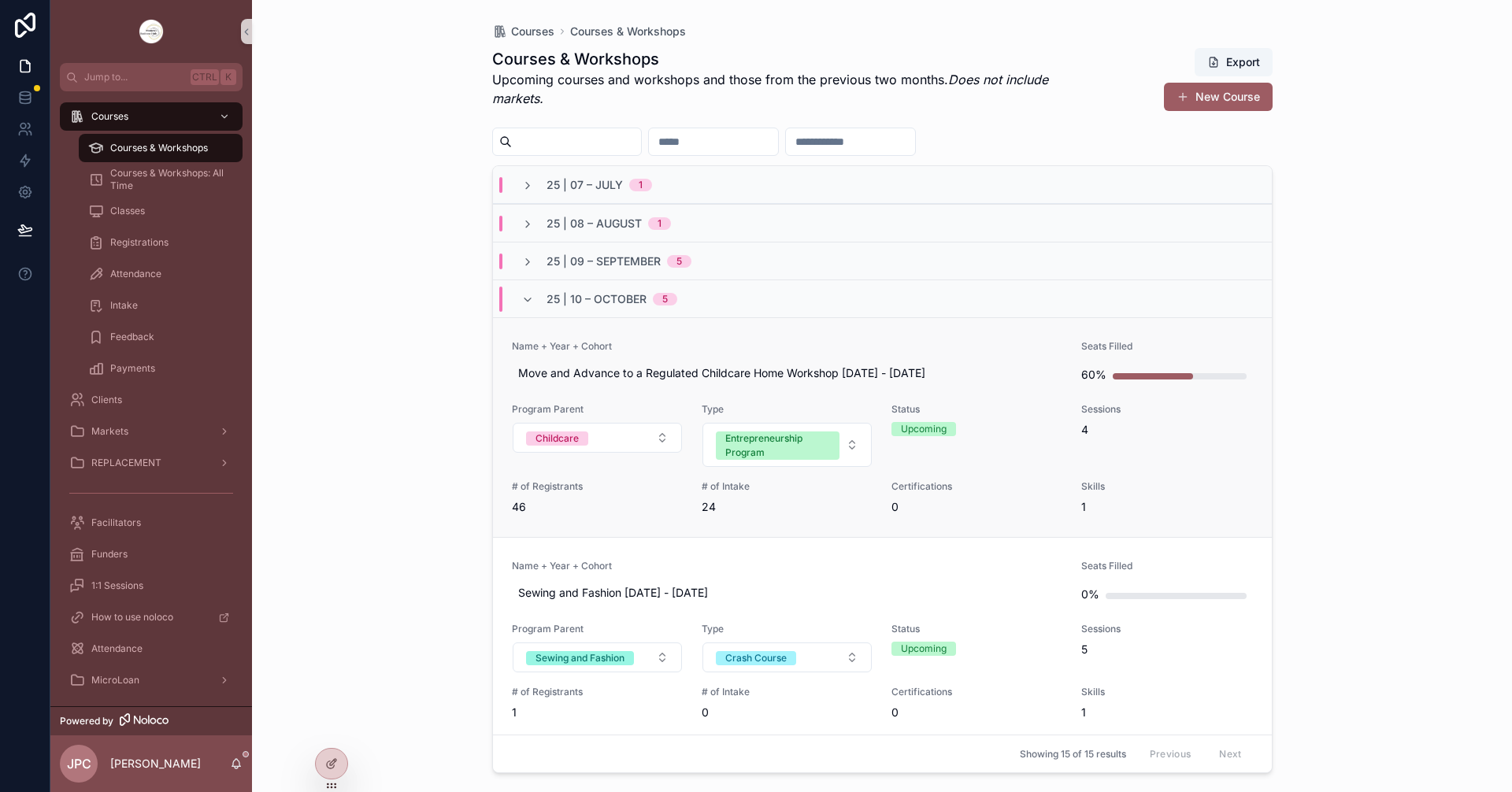
click at [761, 341] on span "Name + Year + Cohort" at bounding box center [788, 346] width 552 height 13
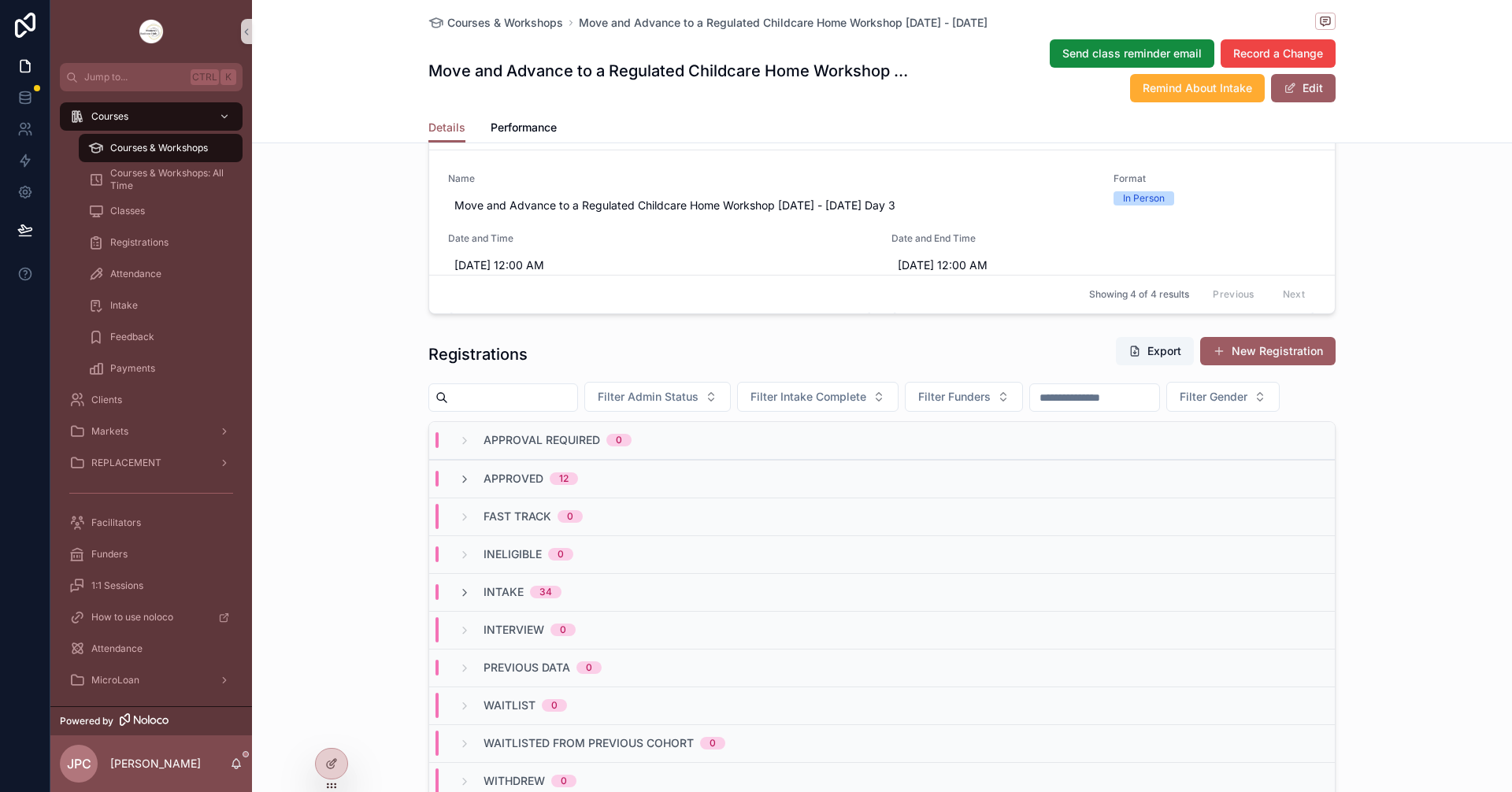
scroll to position [1182, 0]
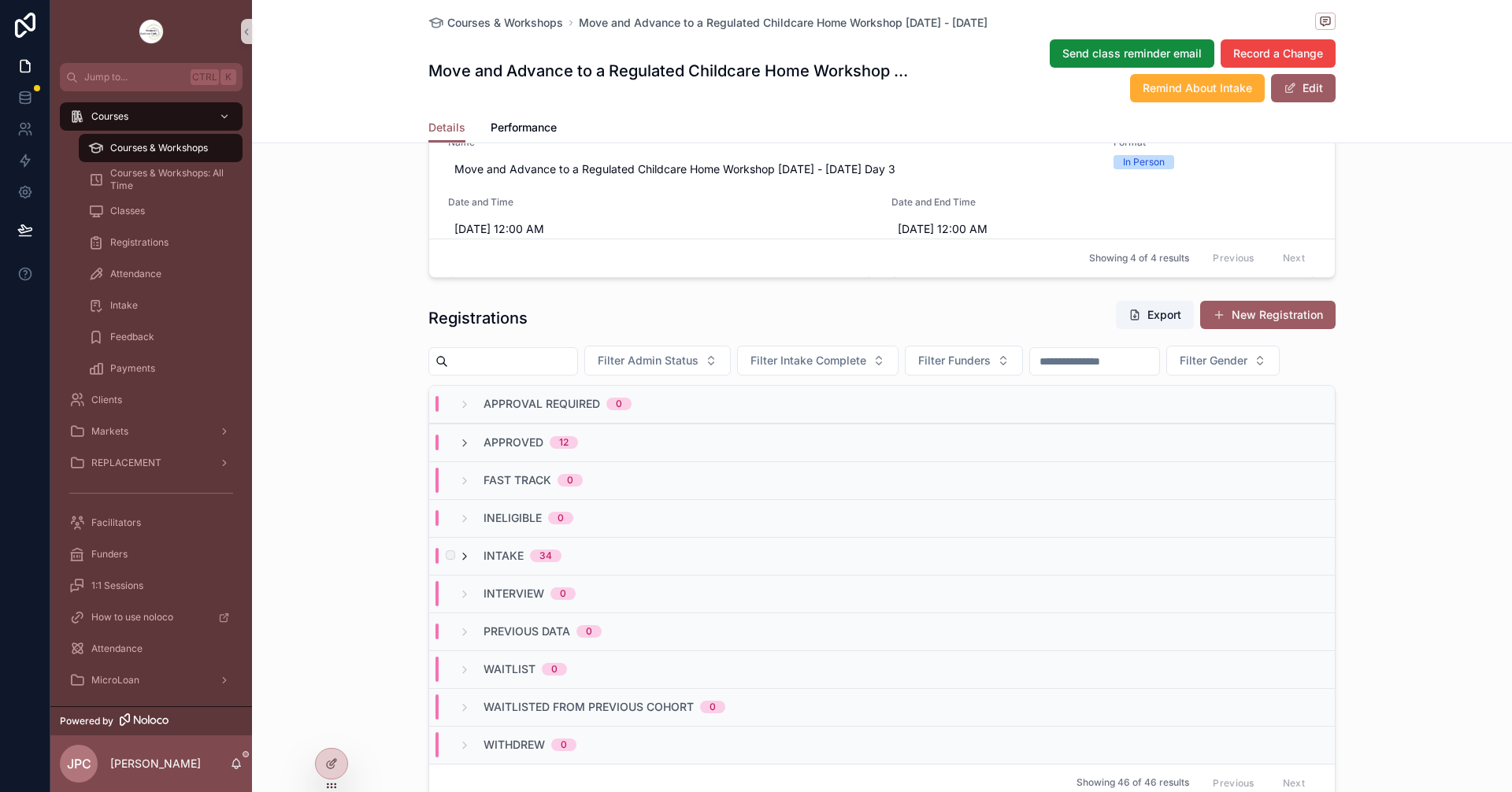
click at [462, 563] on icon at bounding box center [464, 557] width 13 height 13
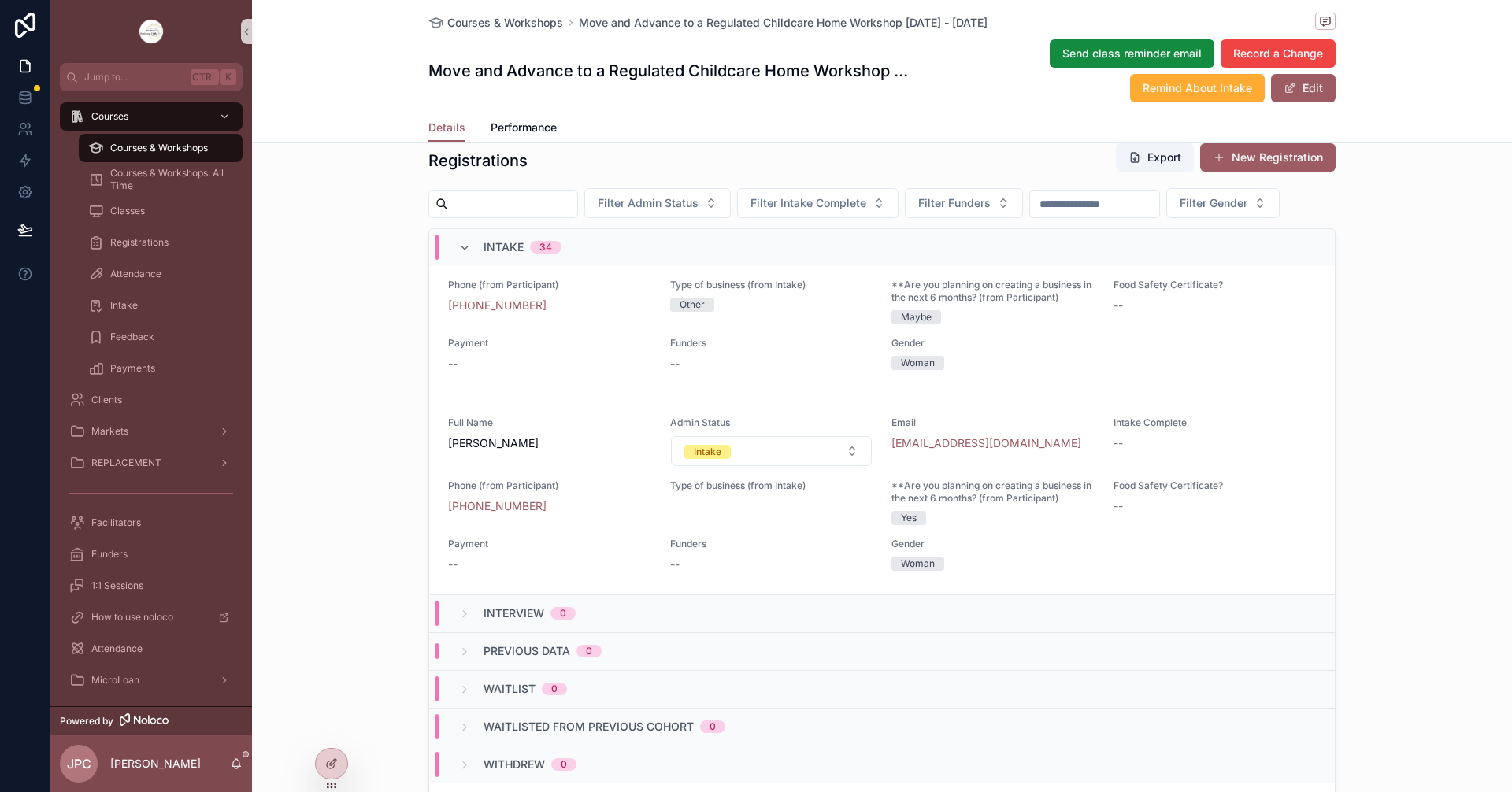
scroll to position [6302, 0]
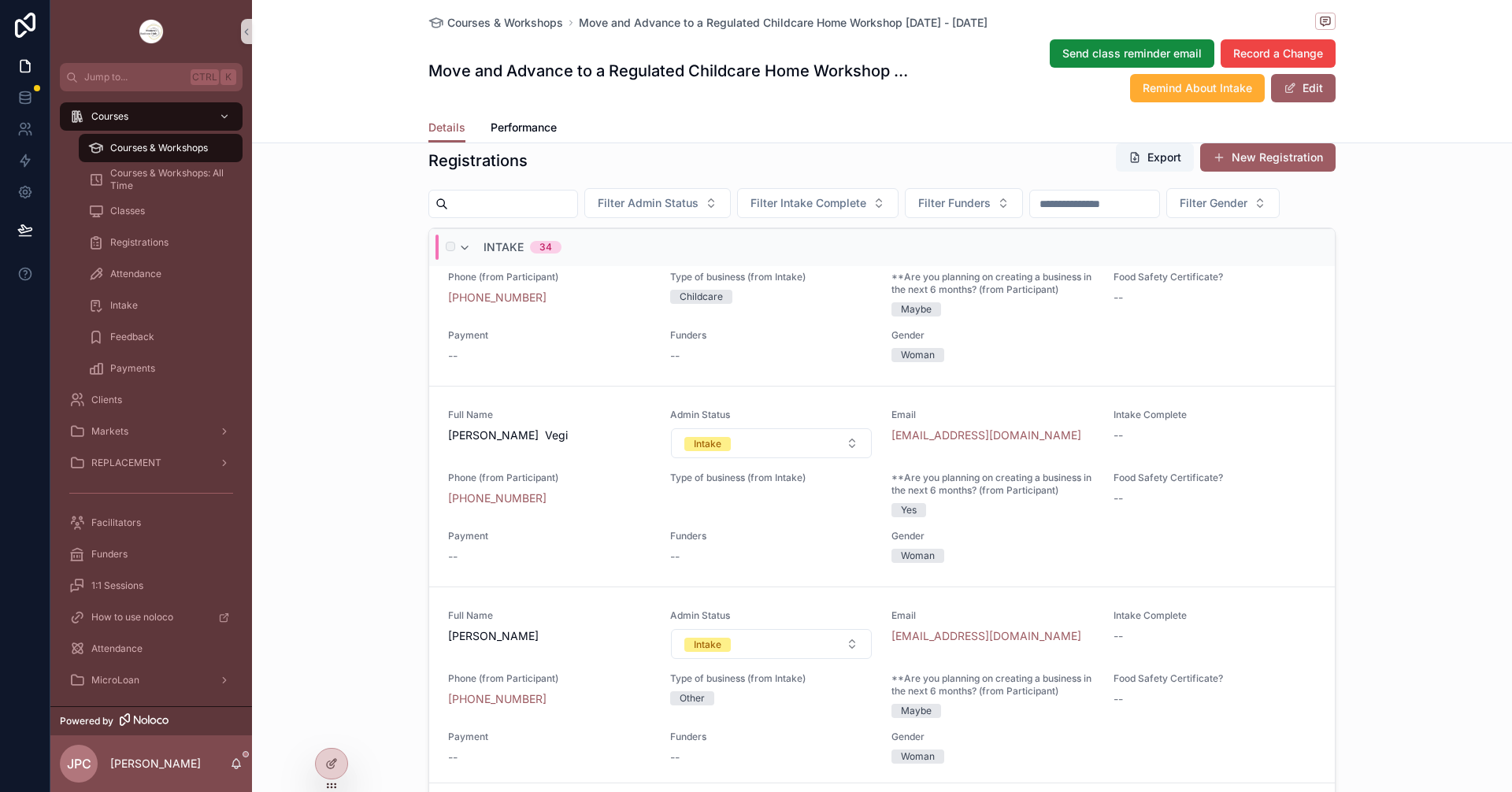
click at [469, 260] on div "Intake 34" at bounding box center [510, 247] width 103 height 25
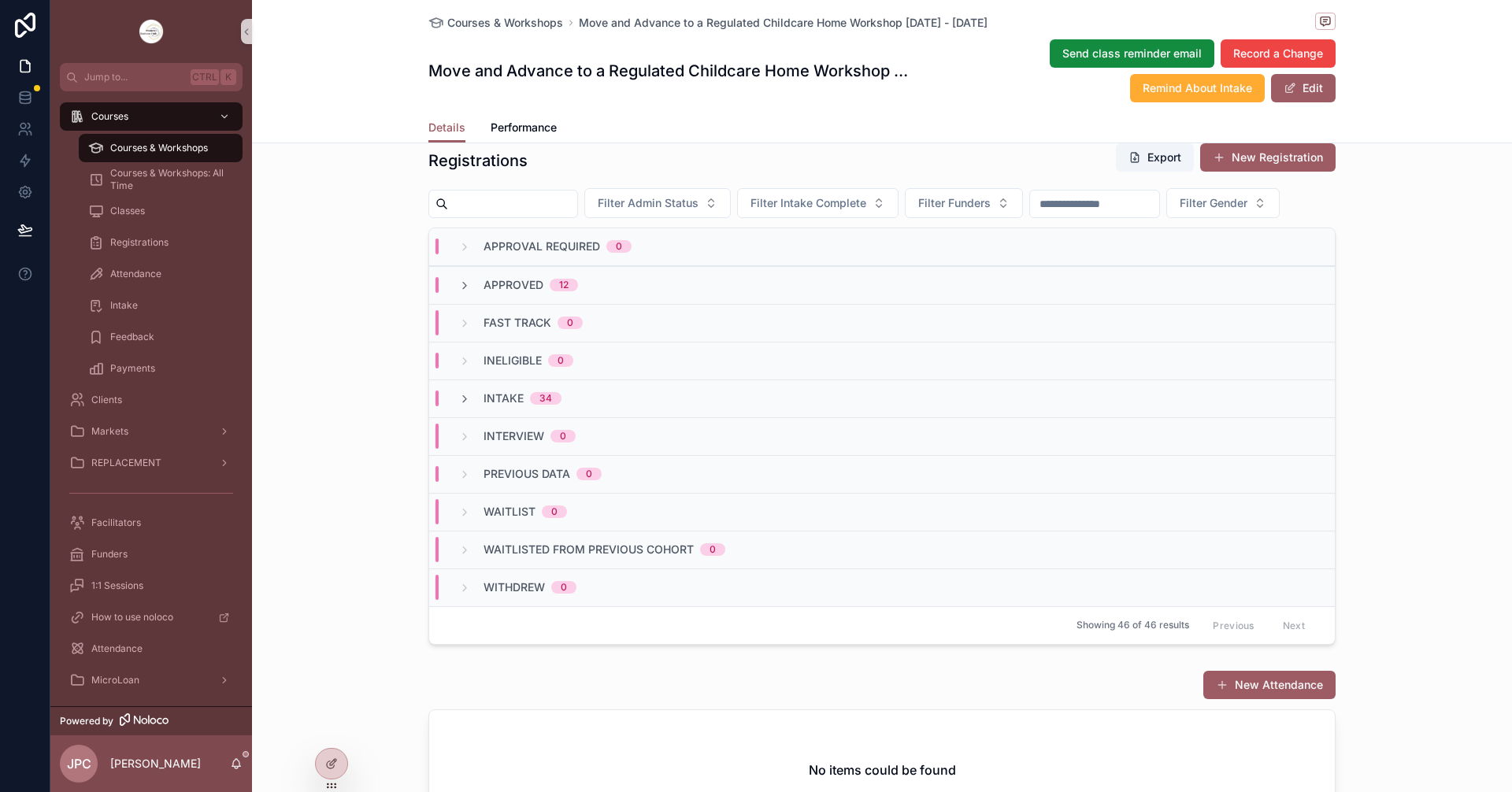
scroll to position [0, 0]
click at [458, 406] on icon at bounding box center [464, 399] width 13 height 13
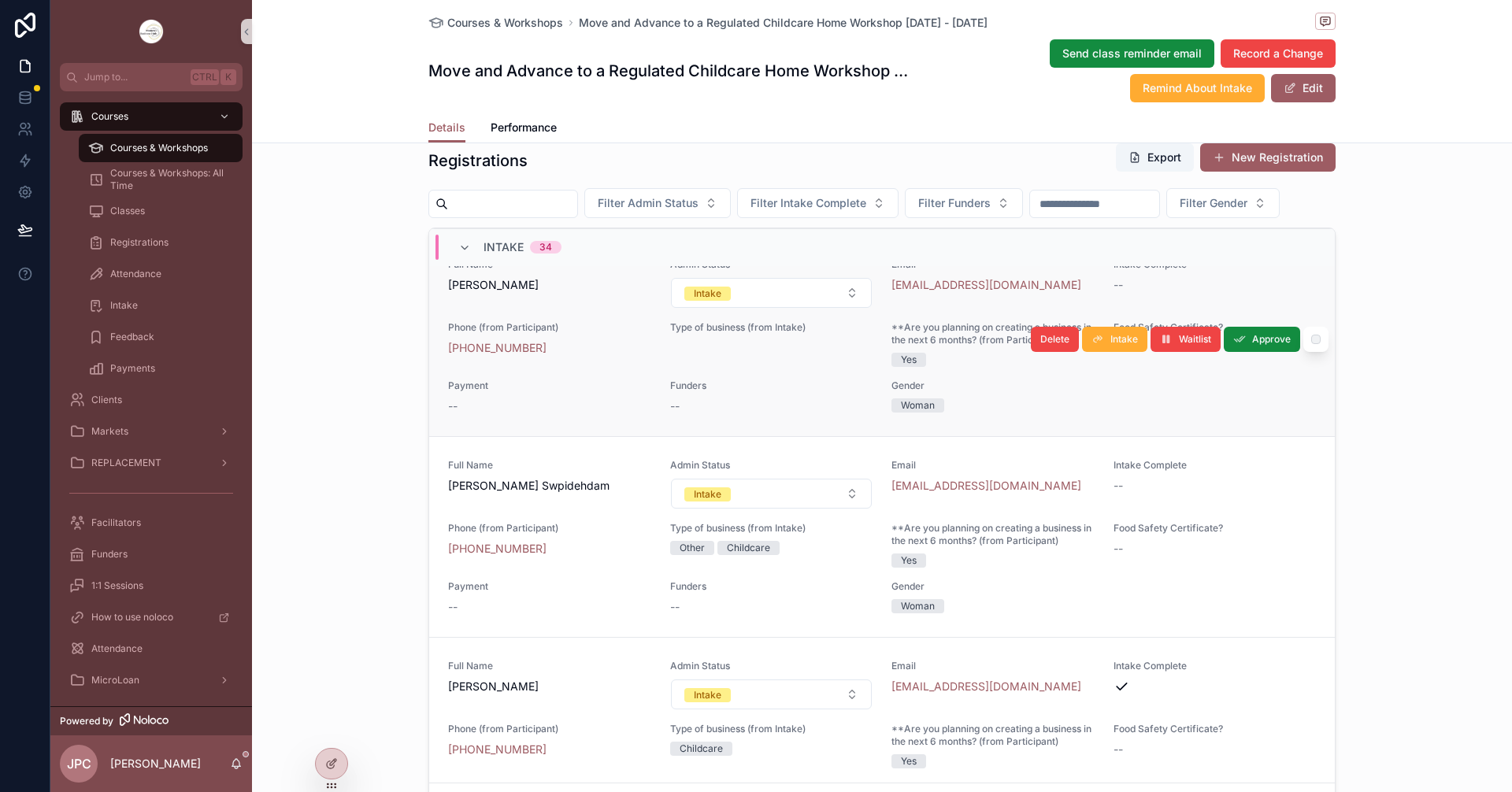
scroll to position [5710, 0]
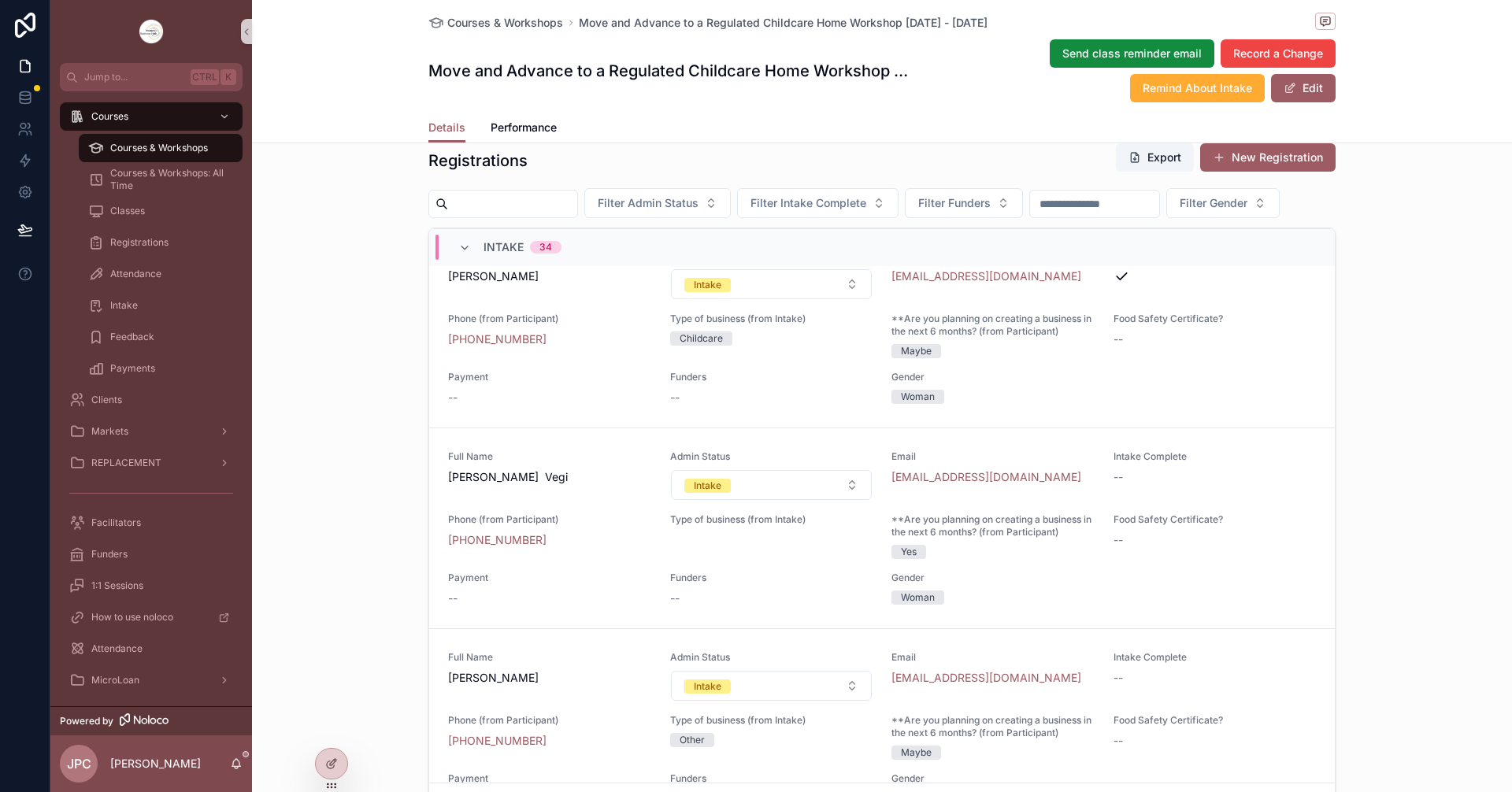
scroll to position [6024, 0]
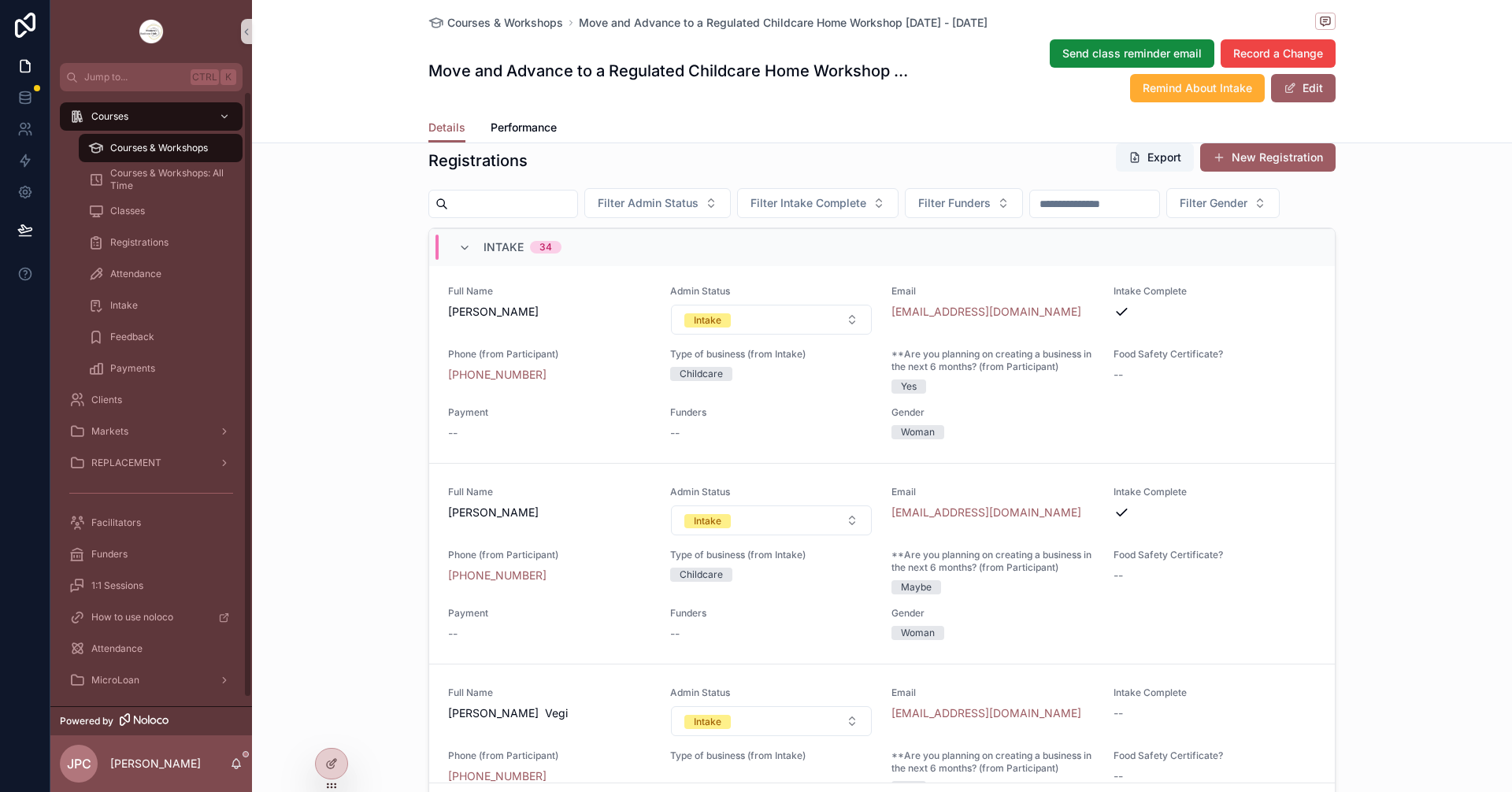
click at [161, 151] on span "Courses & Workshops" at bounding box center [159, 148] width 97 height 13
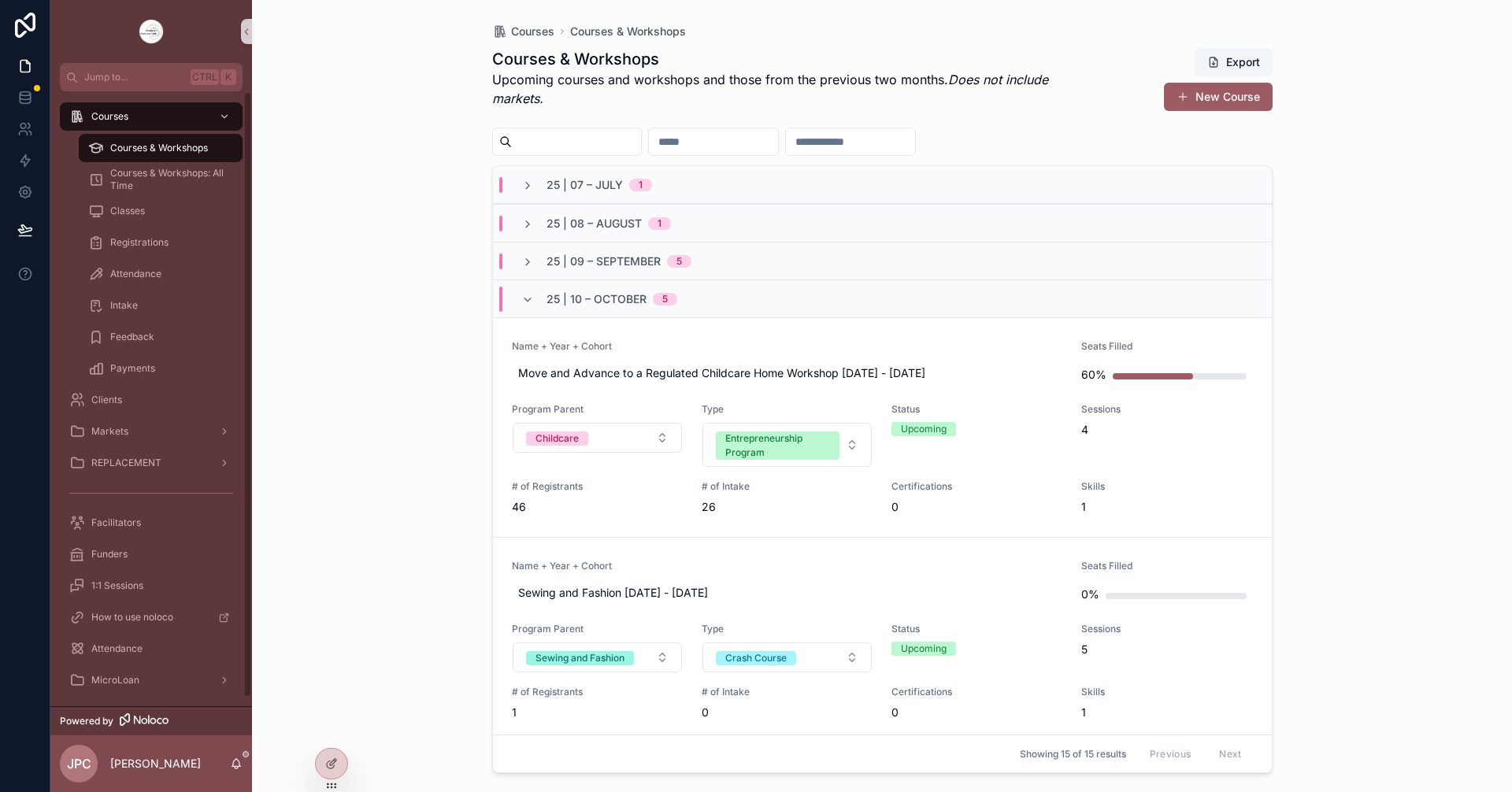
click at [429, 165] on div "Courses Courses & Workshops Courses & Workshops Upcoming courses and workshops …" at bounding box center [882, 396] width 1260 height 792
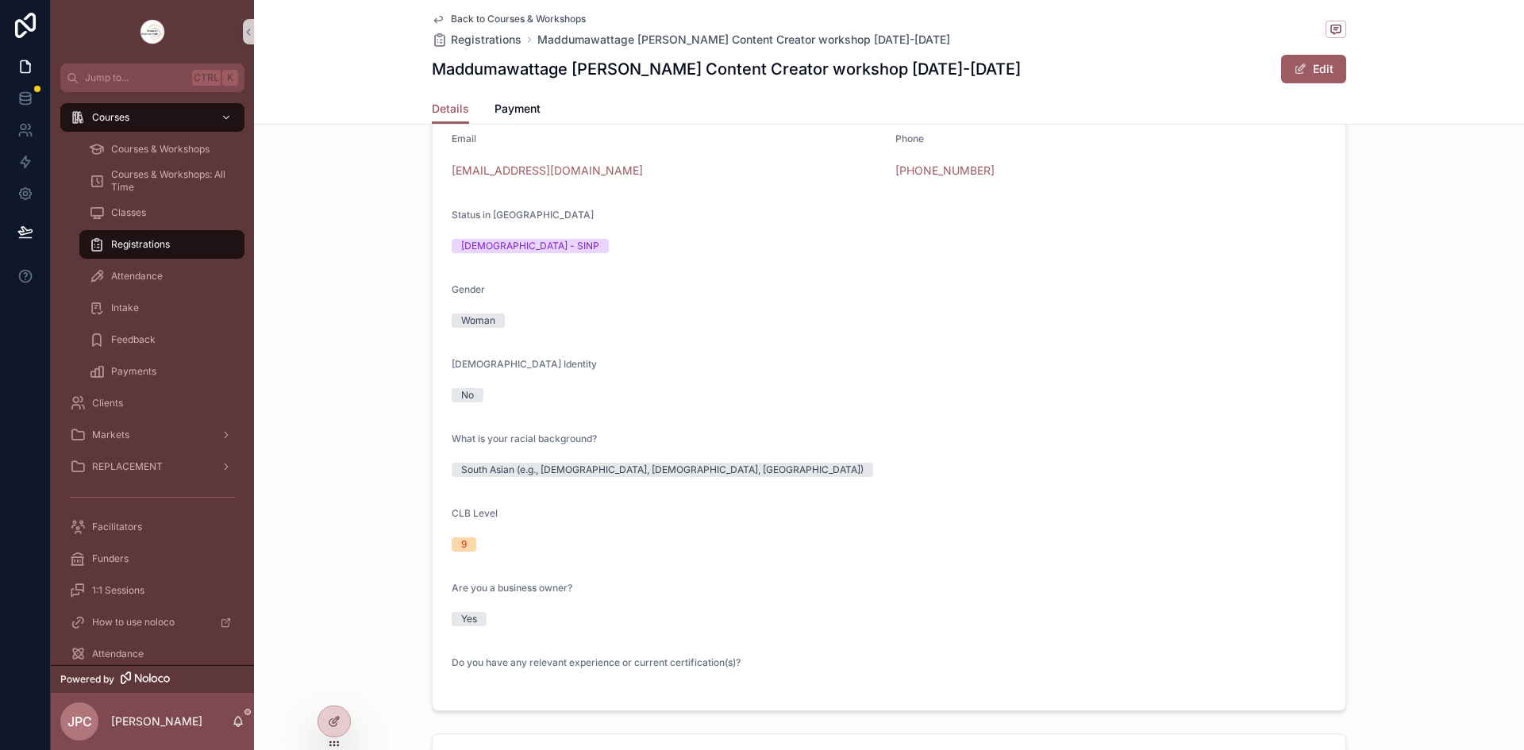
scroll to position [317, 0]
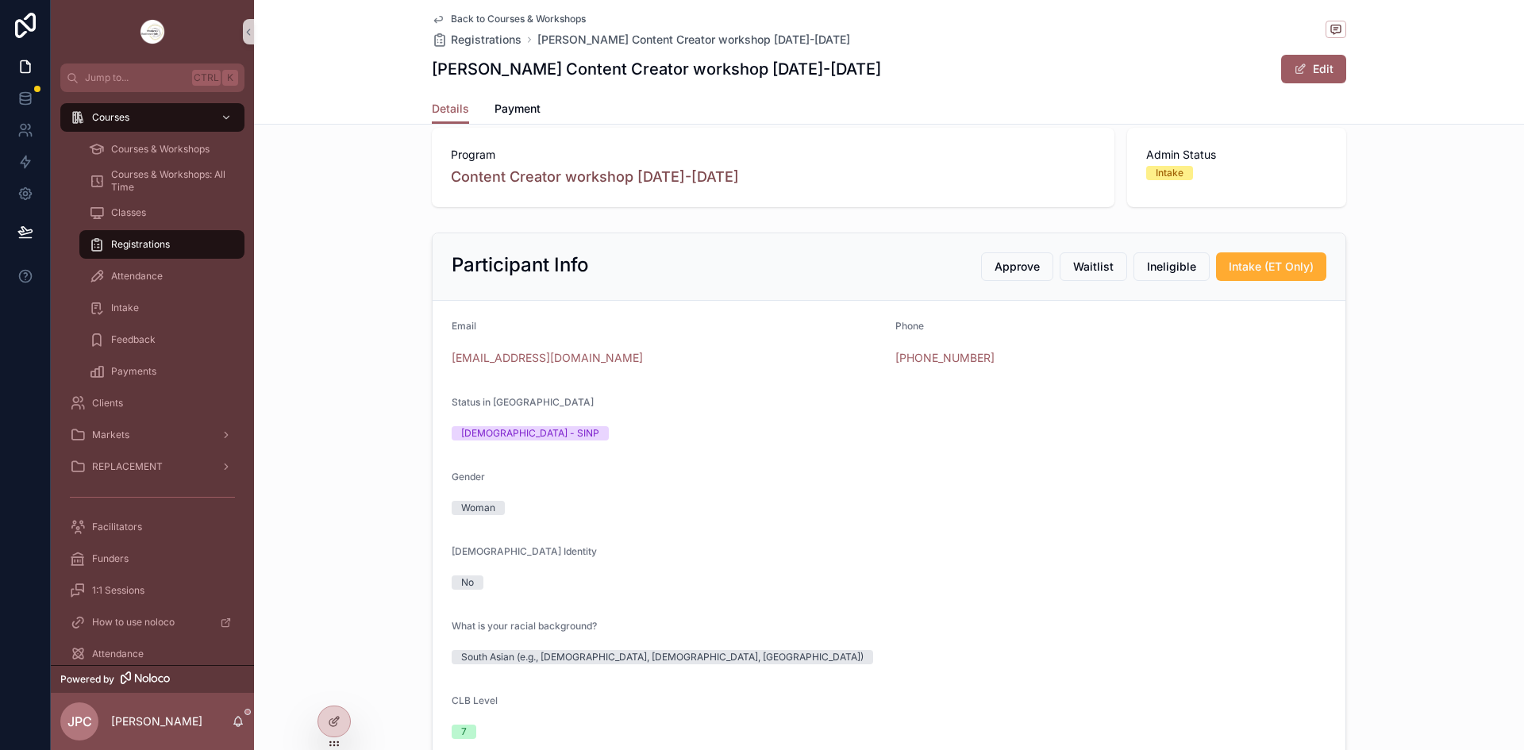
scroll to position [317, 0]
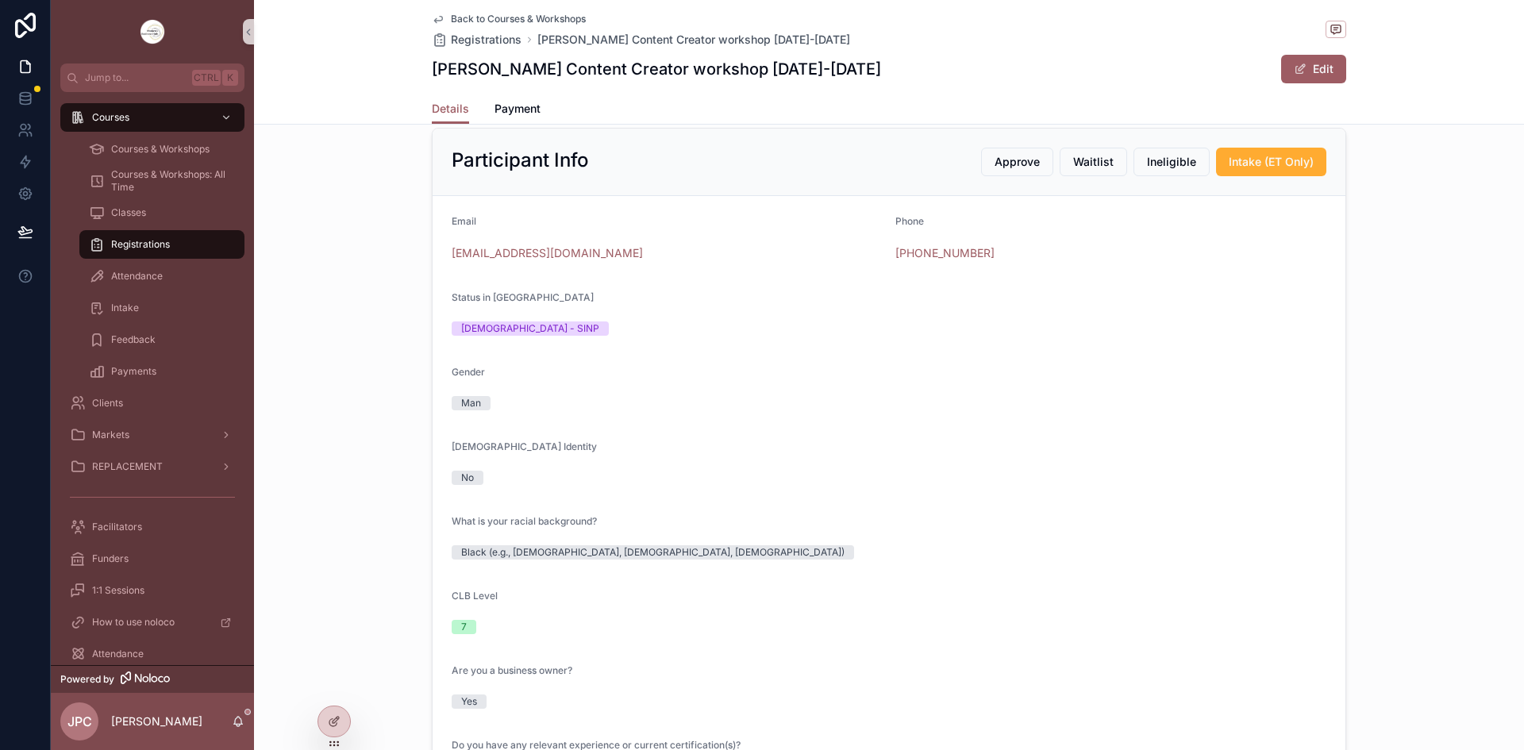
scroll to position [238, 0]
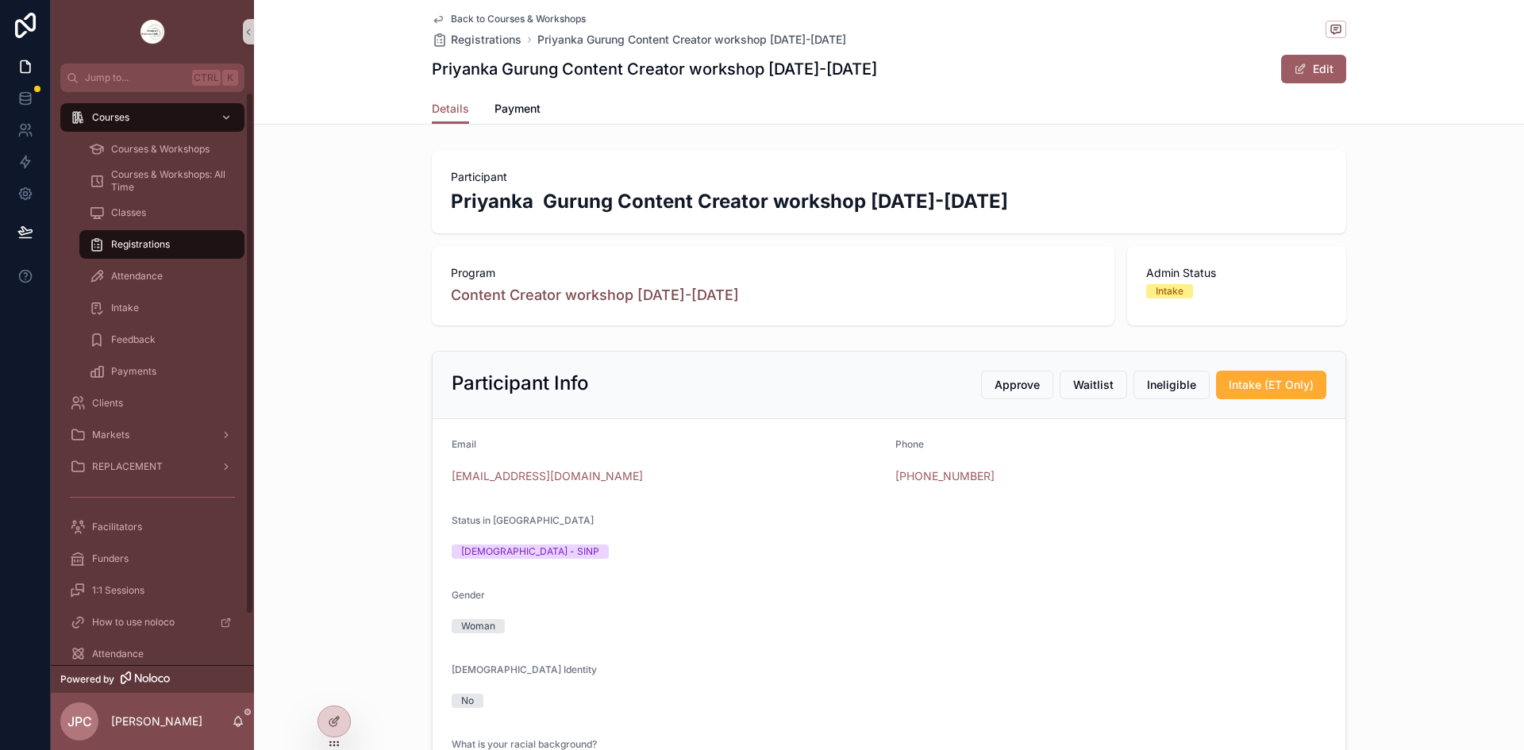
scroll to position [317, 0]
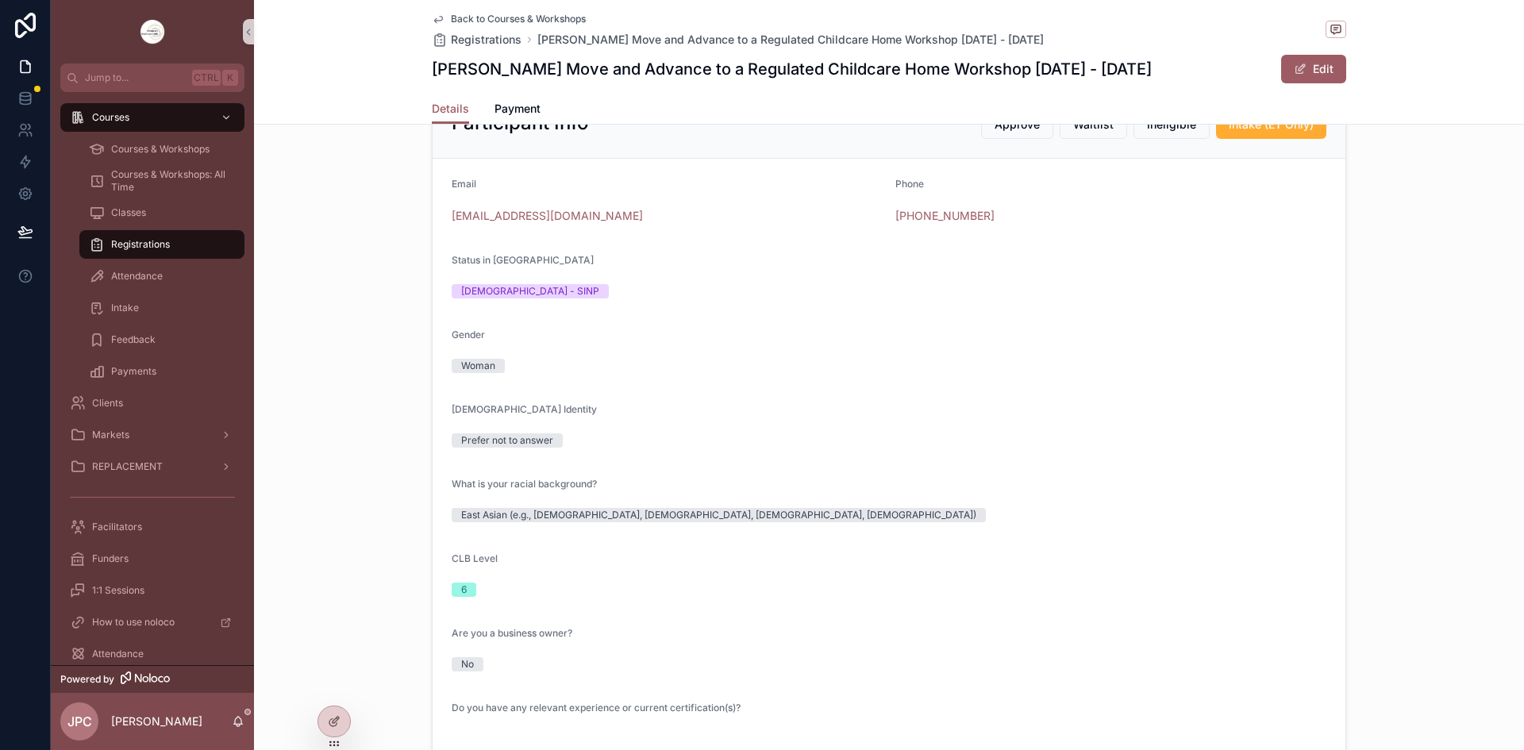
scroll to position [317, 0]
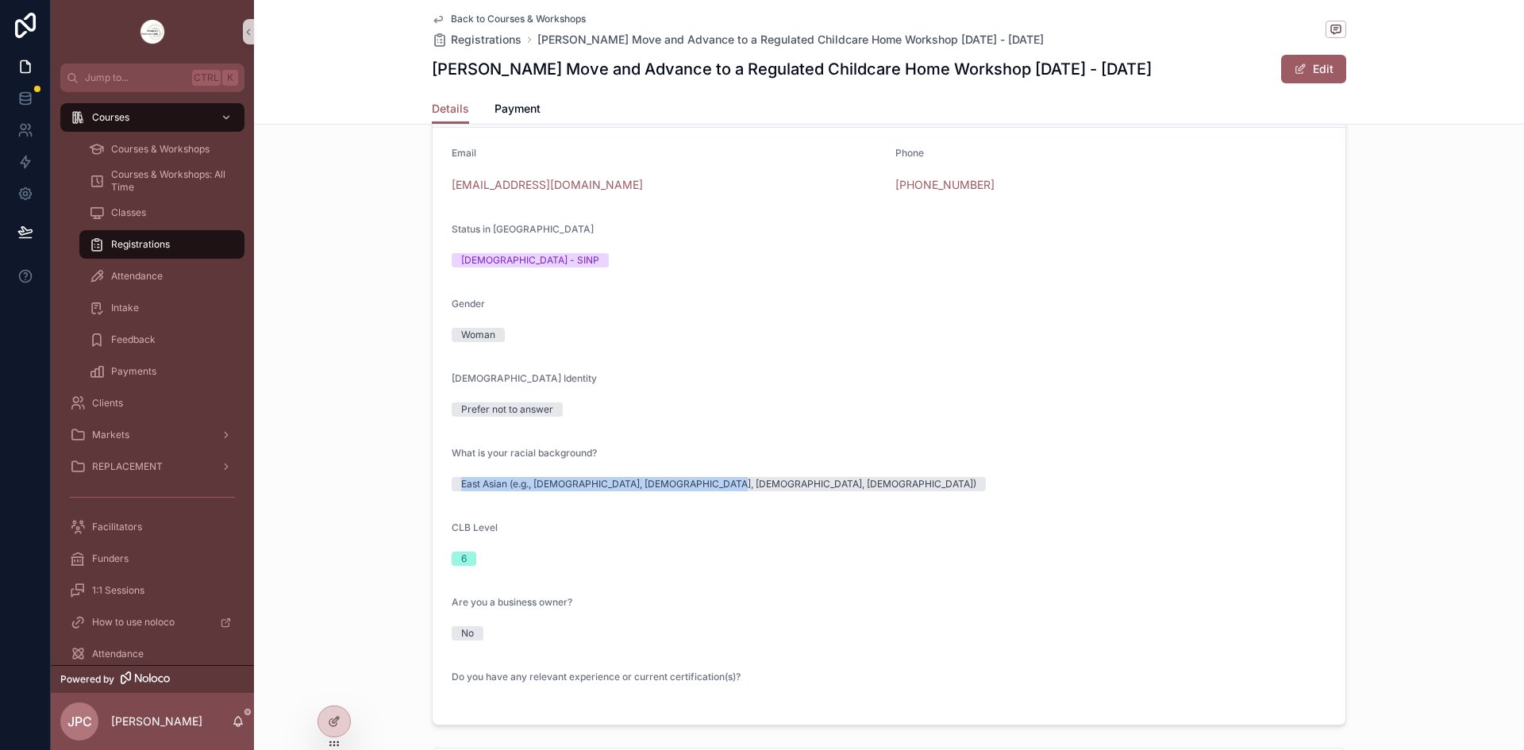
drag, startPoint x: 445, startPoint y: 487, endPoint x: 723, endPoint y: 493, distance: 277.9
click at [723, 493] on form "Email shaziahar12@gmail.com Phone (306) 262-2126 Status in Canada Permanent Res…" at bounding box center [889, 426] width 913 height 597
click at [723, 493] on div "East Asian (e.g., [DEMOGRAPHIC_DATA], [DEMOGRAPHIC_DATA], [DEMOGRAPHIC_DATA], […" at bounding box center [889, 484] width 875 height 24
drag, startPoint x: 714, startPoint y: 490, endPoint x: 433, endPoint y: 479, distance: 280.4
click at [433, 479] on form "Email shaziahar12@gmail.com Phone (306) 262-2126 Status in Canada Permanent Res…" at bounding box center [889, 426] width 913 height 597
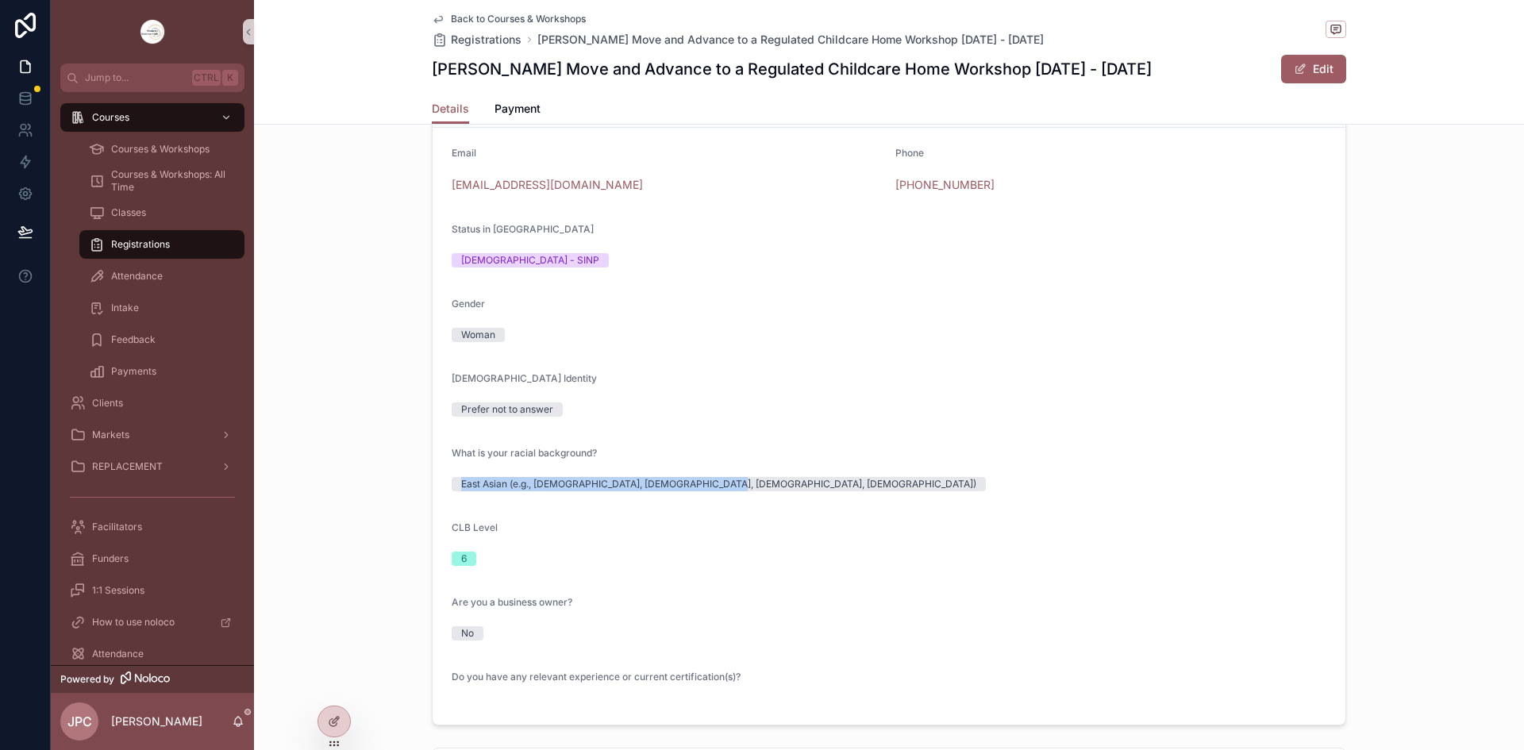
click at [820, 502] on form "Email shaziahar12@gmail.com Phone (306) 262-2126 Status in Canada Permanent Res…" at bounding box center [889, 426] width 913 height 597
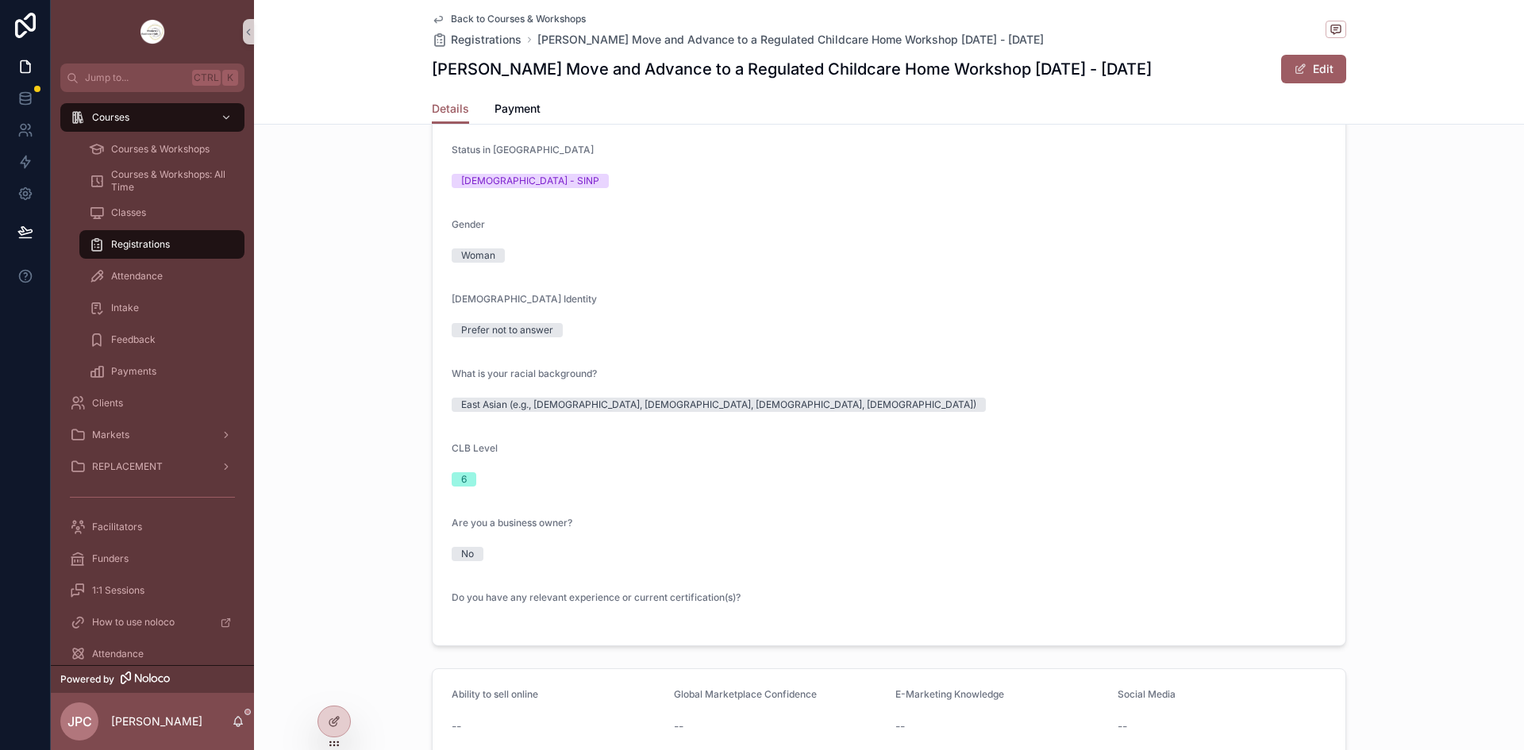
scroll to position [79, 0]
